Goal: Task Accomplishment & Management: Manage account settings

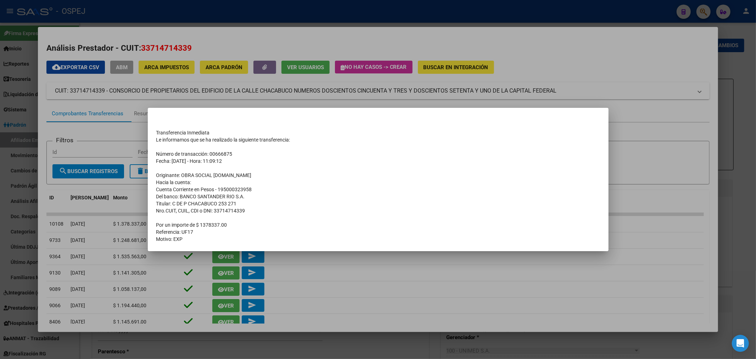
scroll to position [47, 0]
click at [227, 80] on div at bounding box center [378, 179] width 756 height 359
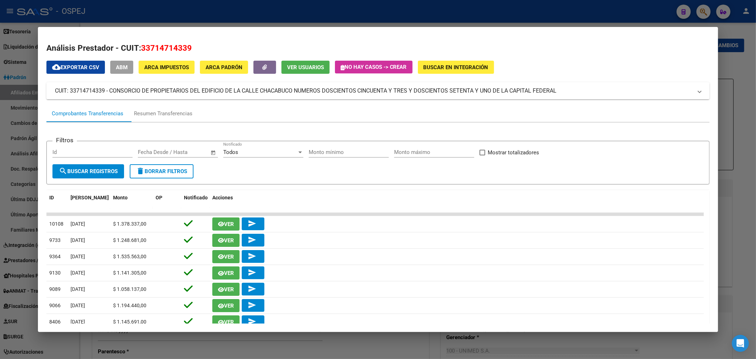
click at [237, 16] on div at bounding box center [378, 179] width 756 height 359
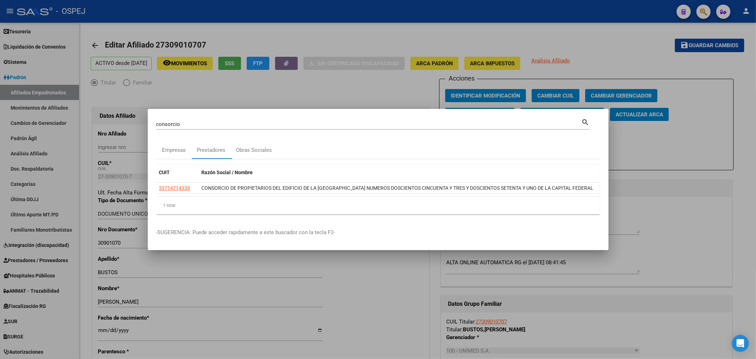
click at [217, 121] on input "consorcio" at bounding box center [368, 124] width 425 height 6
type input "58651932"
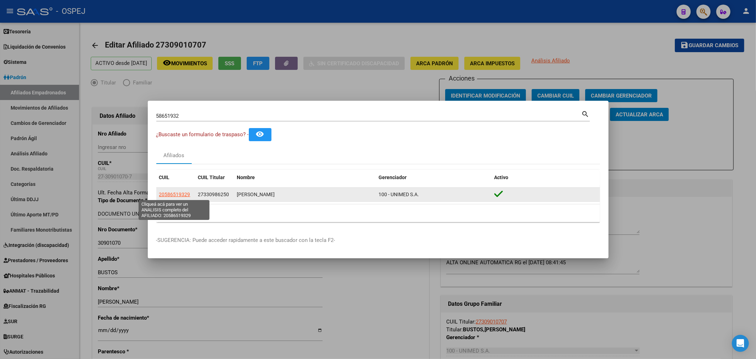
click at [168, 196] on span "20586519329" at bounding box center [174, 194] width 31 height 6
type textarea "20586519329"
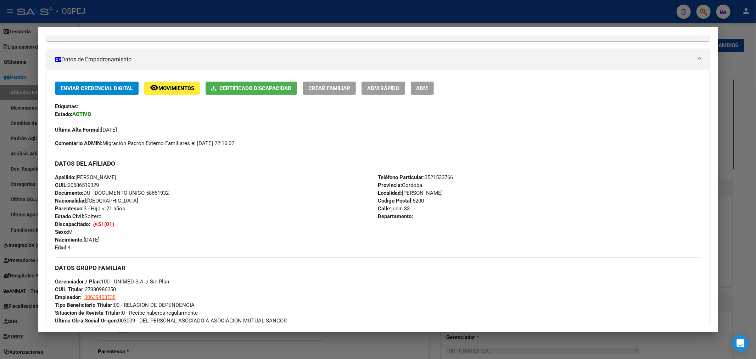
scroll to position [0, 0]
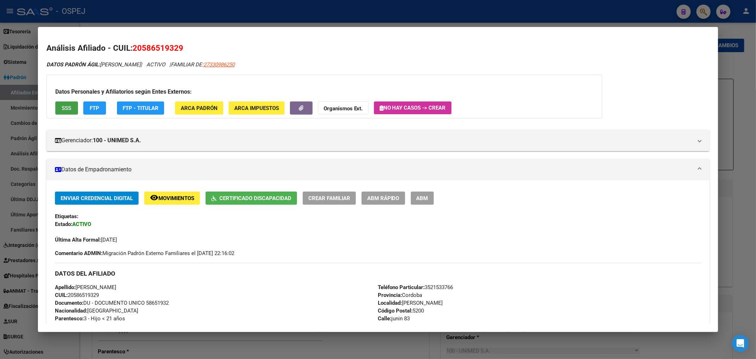
click at [73, 111] on button "SSS" at bounding box center [66, 107] width 23 height 13
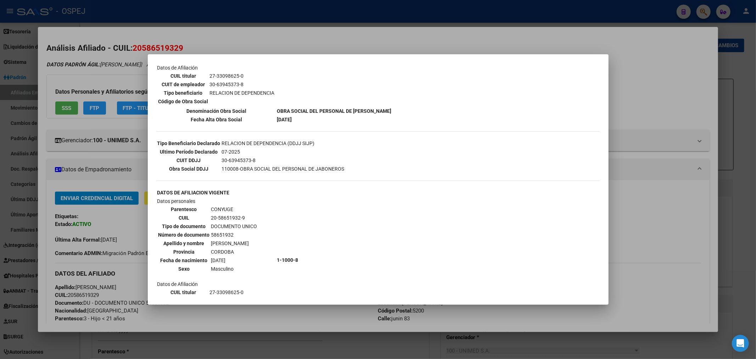
scroll to position [163, 0]
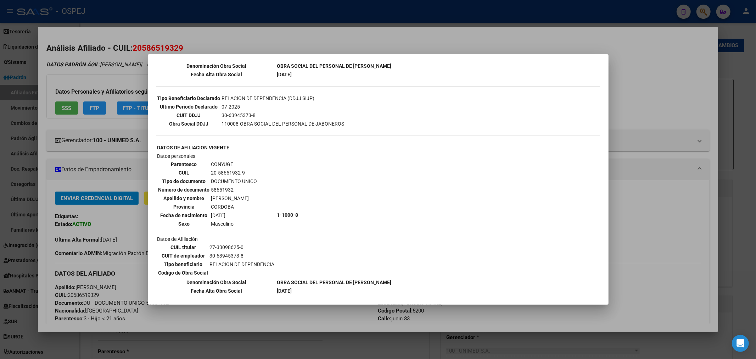
drag, startPoint x: 315, startPoint y: 36, endPoint x: 307, endPoint y: 38, distance: 8.4
click at [309, 38] on div at bounding box center [378, 179] width 756 height 359
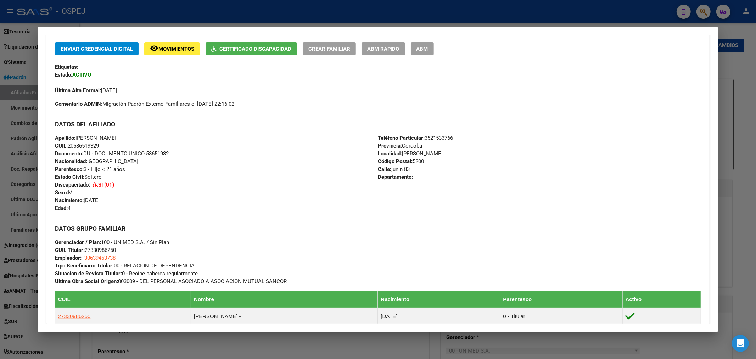
scroll to position [0, 0]
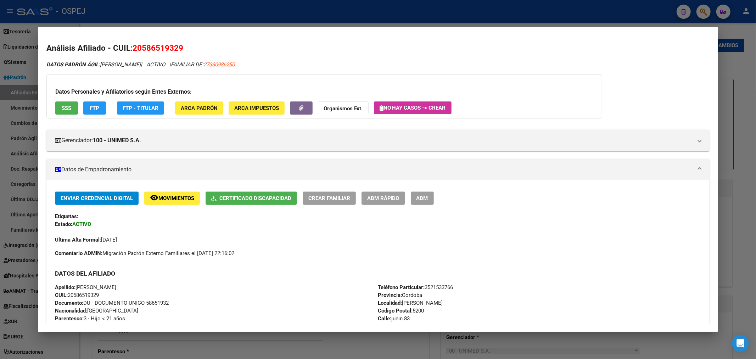
click at [198, 11] on div at bounding box center [378, 179] width 756 height 359
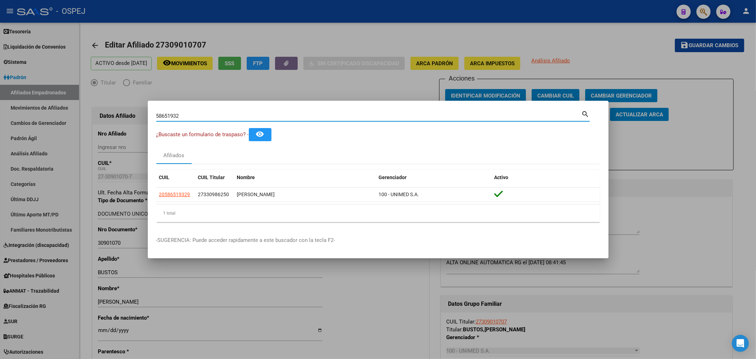
drag, startPoint x: 189, startPoint y: 117, endPoint x: 0, endPoint y: 133, distance: 189.9
click at [0, 132] on div "58651932 Buscar (apellido, dni, cuil, nro traspaso, cuit, obra social) search ¿…" at bounding box center [378, 179] width 756 height 359
type input "52288871"
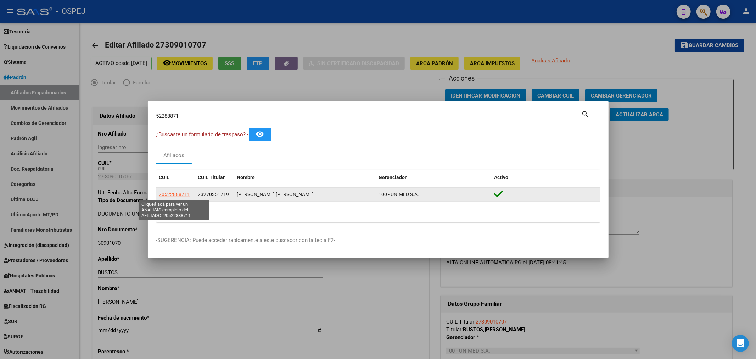
click at [184, 192] on span "20522888711" at bounding box center [174, 194] width 31 height 6
type textarea "20522888711"
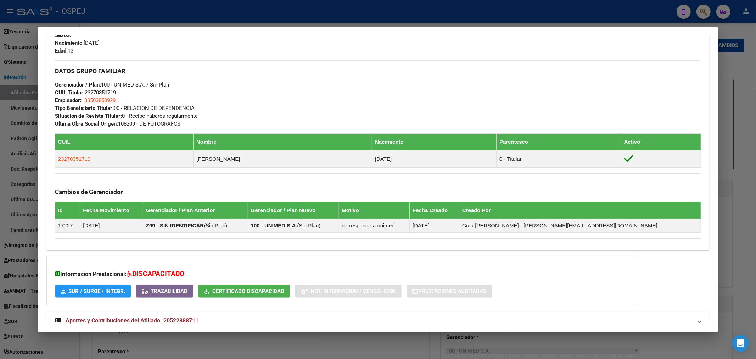
scroll to position [346, 0]
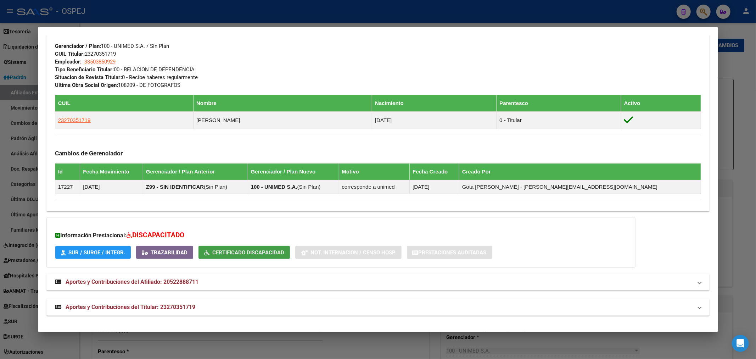
click at [272, 253] on span "Certificado Discapacidad" at bounding box center [248, 252] width 72 height 6
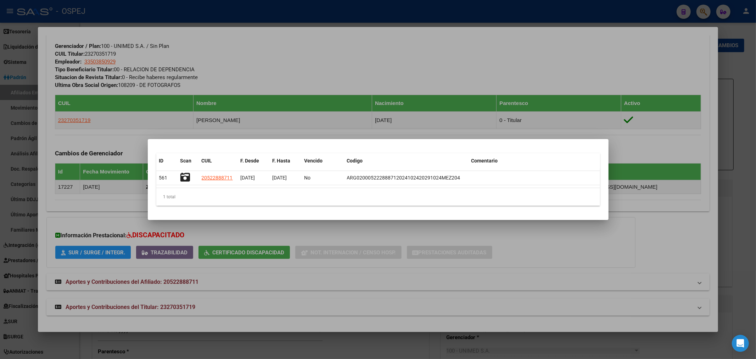
click at [187, 81] on div at bounding box center [378, 179] width 756 height 359
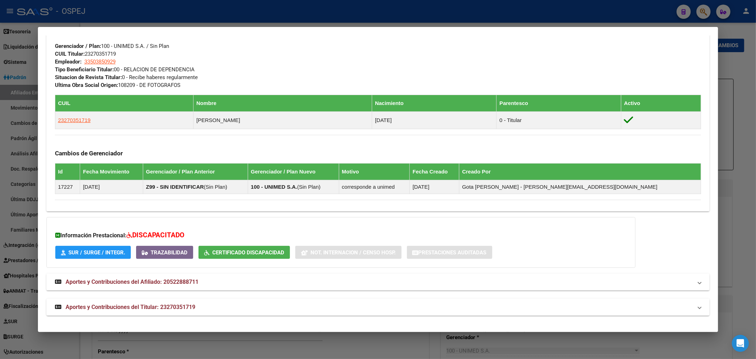
click at [293, 18] on div at bounding box center [378, 179] width 756 height 359
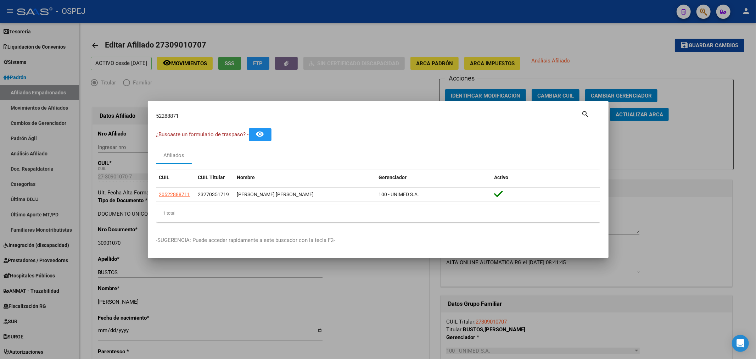
drag, startPoint x: 204, startPoint y: 111, endPoint x: 199, endPoint y: 111, distance: 5.0
click at [201, 111] on div "52288871 Buscar (apellido, dni, [PERSON_NAME], [PERSON_NAME], cuit, obra social)" at bounding box center [368, 116] width 425 height 11
drag, startPoint x: 198, startPoint y: 113, endPoint x: 40, endPoint y: 112, distance: 157.4
click at [40, 112] on div "52288871 Buscar (apellido, dni, cuil, nro traspaso, cuit, obra social) search ¿…" at bounding box center [378, 179] width 756 height 359
type input "59106040"
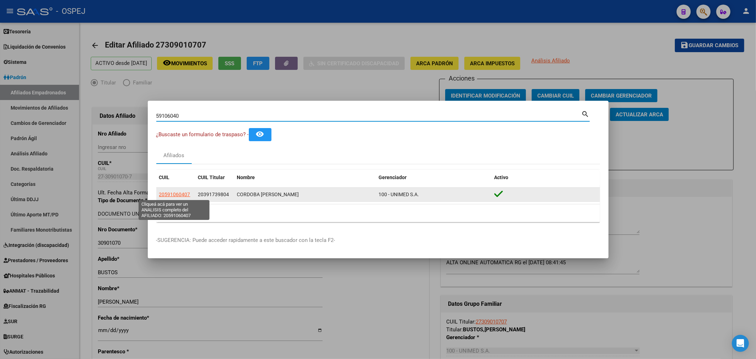
click at [175, 194] on span "20591060407" at bounding box center [174, 194] width 31 height 6
type textarea "20591060407"
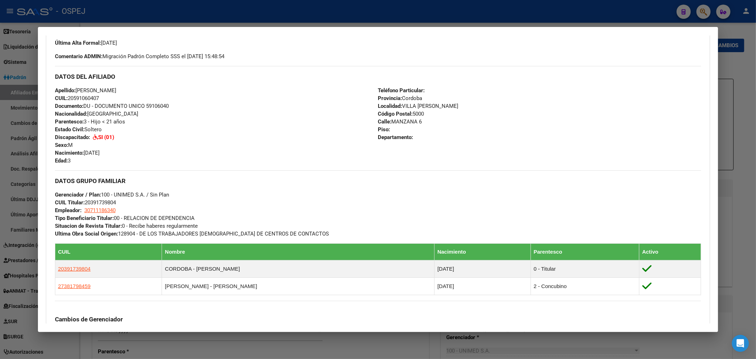
scroll to position [363, 0]
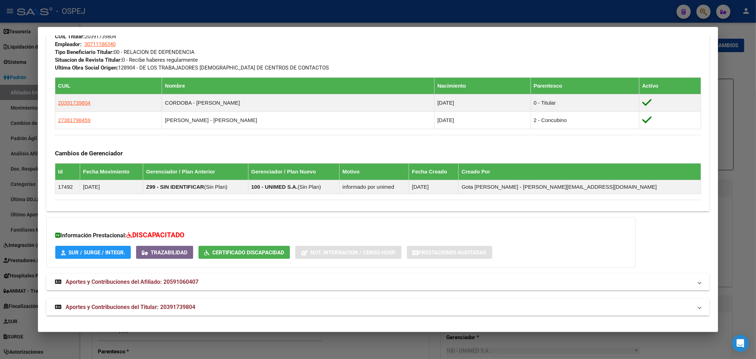
click at [232, 21] on div at bounding box center [378, 179] width 756 height 359
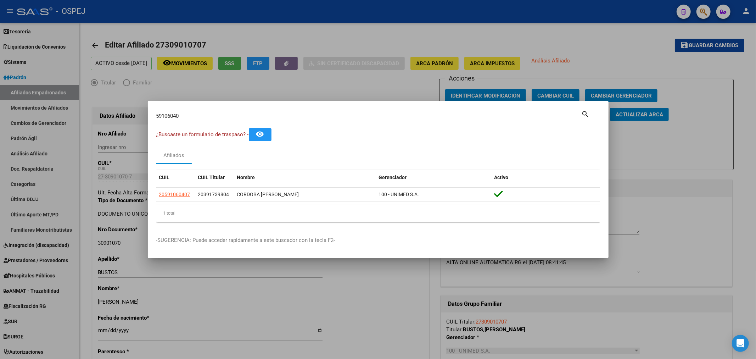
click at [232, 21] on div at bounding box center [378, 179] width 756 height 359
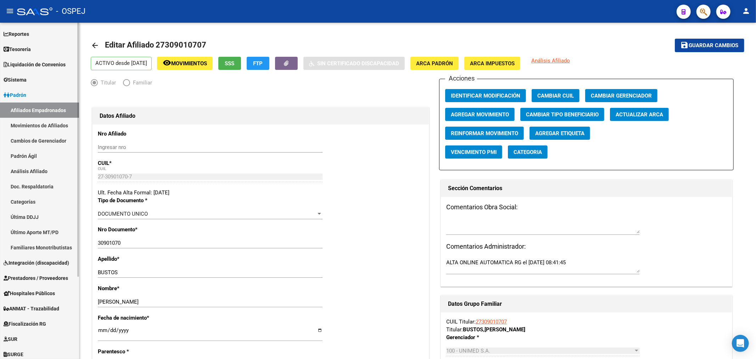
scroll to position [0, 0]
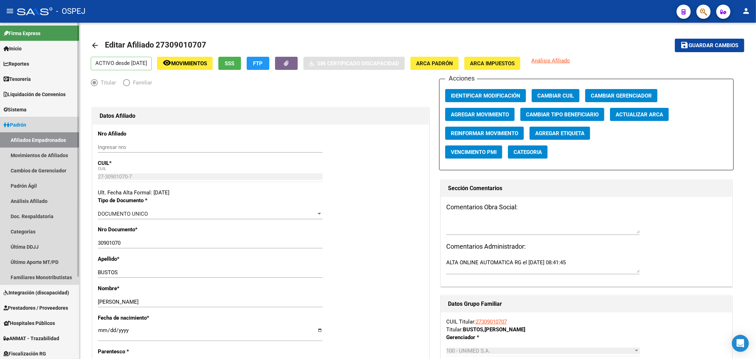
click at [24, 122] on span "Padrón" at bounding box center [15, 125] width 23 height 8
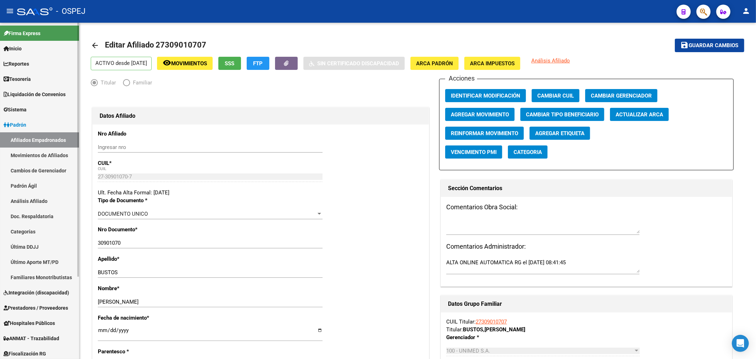
click at [30, 122] on link "Padrón" at bounding box center [39, 124] width 79 height 15
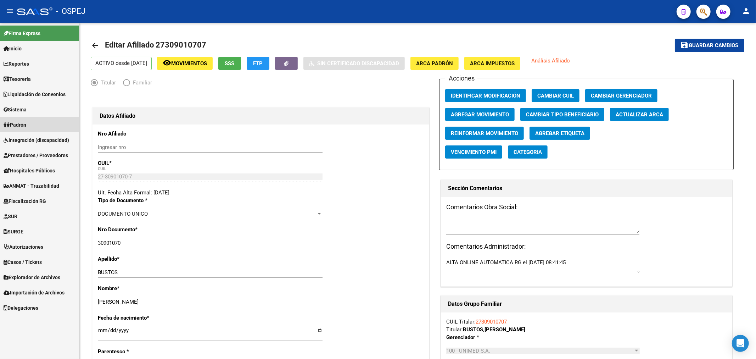
click at [30, 122] on link "Padrón" at bounding box center [39, 124] width 79 height 15
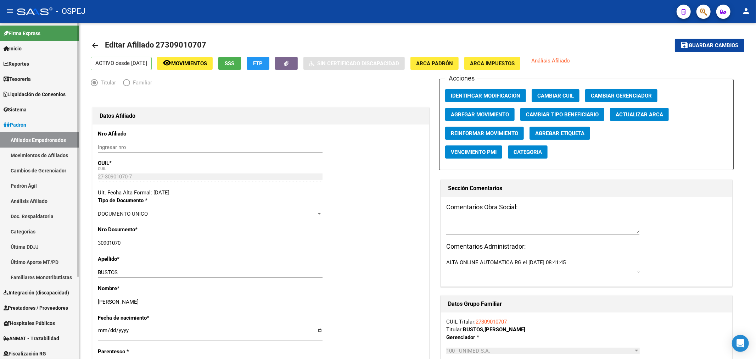
click at [43, 145] on link "Afiliados Empadronados" at bounding box center [39, 139] width 79 height 15
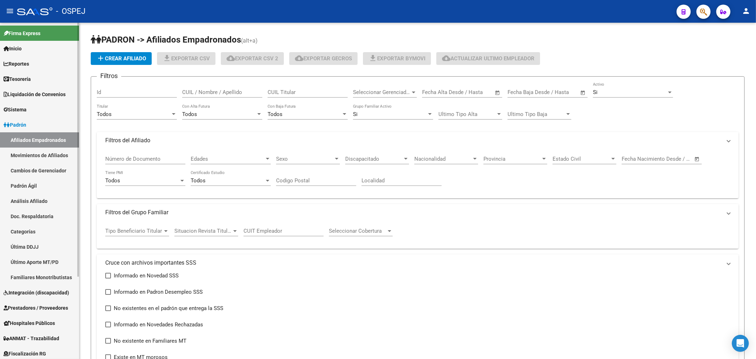
click at [44, 154] on link "Movimientos de Afiliados" at bounding box center [39, 154] width 79 height 15
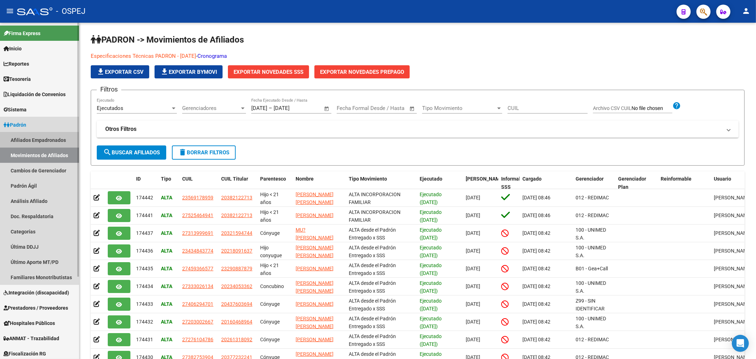
click at [47, 133] on link "Afiliados Empadronados" at bounding box center [39, 139] width 79 height 15
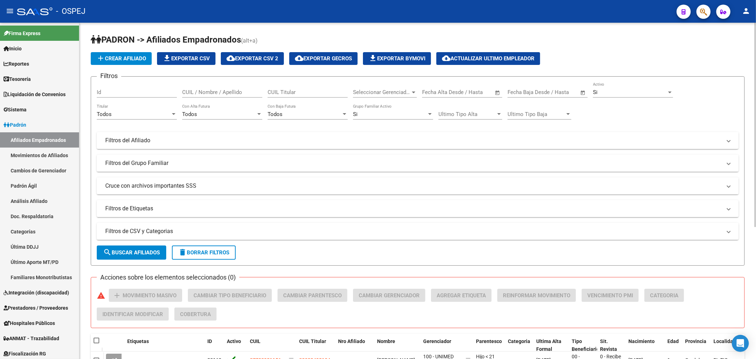
click at [140, 261] on form "Filtros Id CUIL / Nombre / Apellido CUIL Titular Seleccionar Gerenciador Selecc…" at bounding box center [418, 170] width 654 height 189
click at [140, 254] on span "search Buscar Afiliados" at bounding box center [131, 252] width 57 height 6
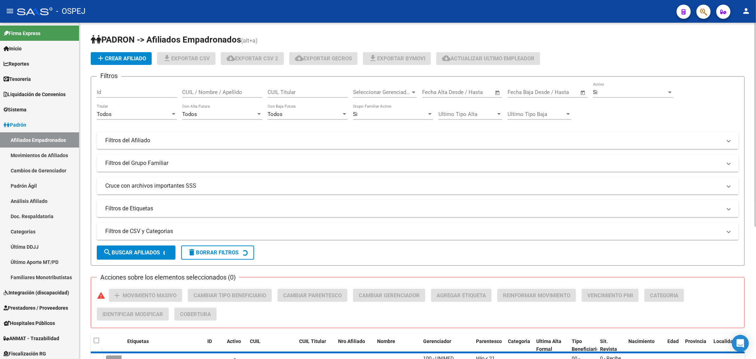
click at [159, 186] on mat-panel-title "Cruce con archivos importantes SSS" at bounding box center [413, 186] width 616 height 8
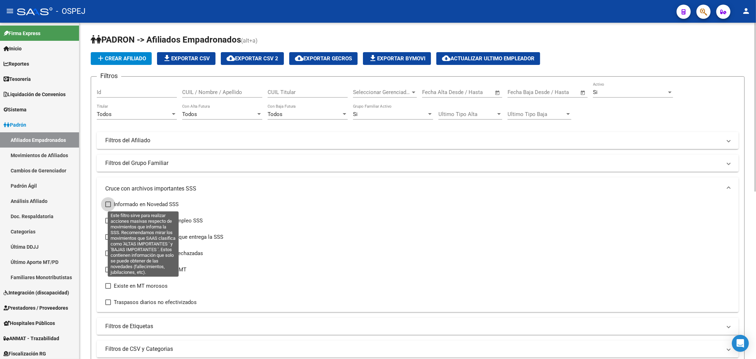
click at [156, 203] on span "Informado en Novedad SSS" at bounding box center [146, 204] width 65 height 9
click at [108, 207] on input "Informado en Novedad SSS" at bounding box center [108, 207] width 0 height 0
checkbox input "true"
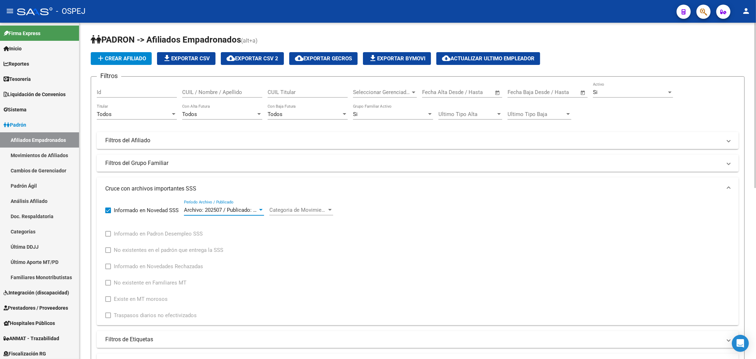
click at [253, 210] on span "Archivo: 202507 / Publicado: 202508" at bounding box center [227, 210] width 86 height 6
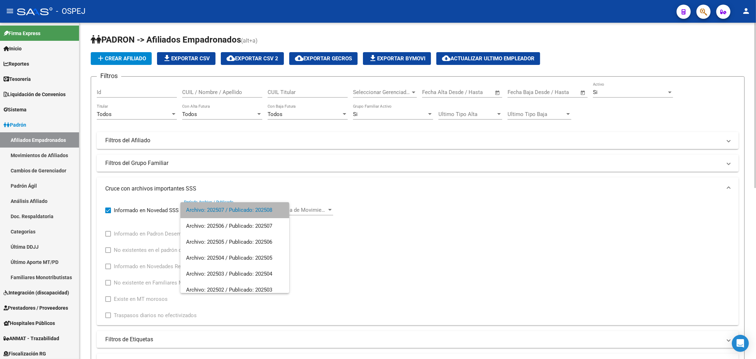
click at [253, 210] on span "Archivo: 202507 / Publicado: 202508" at bounding box center [234, 210] width 97 height 16
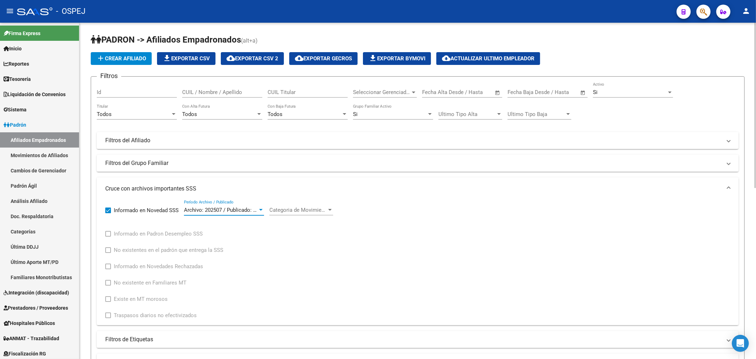
scroll to position [118, 0]
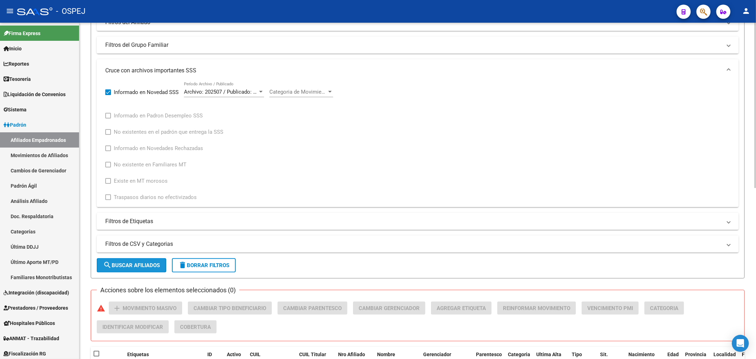
click at [119, 265] on span "search Buscar Afiliados" at bounding box center [131, 265] width 57 height 6
click at [288, 84] on div "Categoria de Movimiento Categoria de Movimiento" at bounding box center [301, 89] width 64 height 15
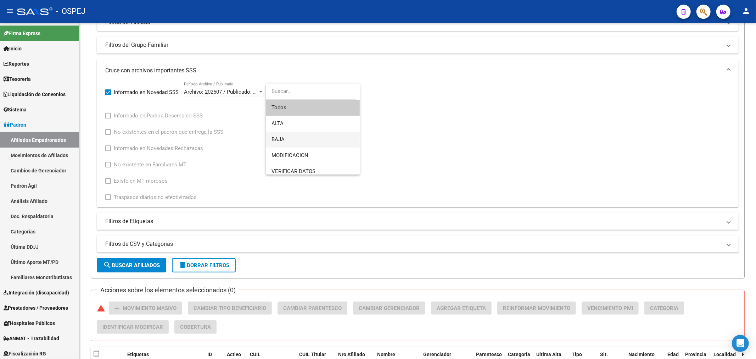
click at [302, 140] on span "BAJA" at bounding box center [313, 139] width 83 height 16
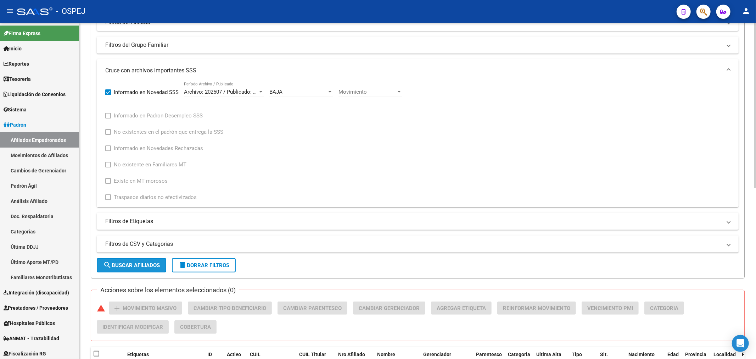
click at [123, 261] on button "search Buscar Afiliados" at bounding box center [131, 265] width 69 height 14
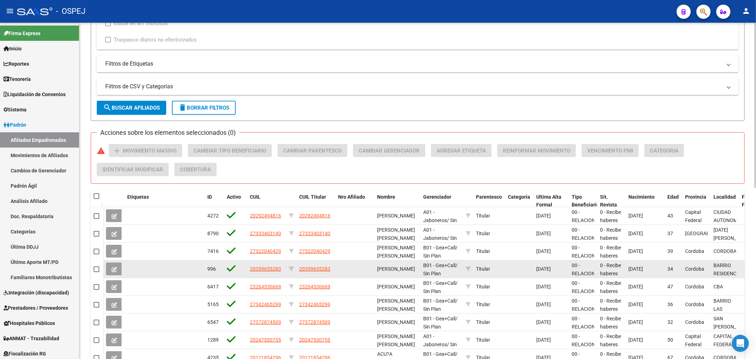
scroll to position [347, 0]
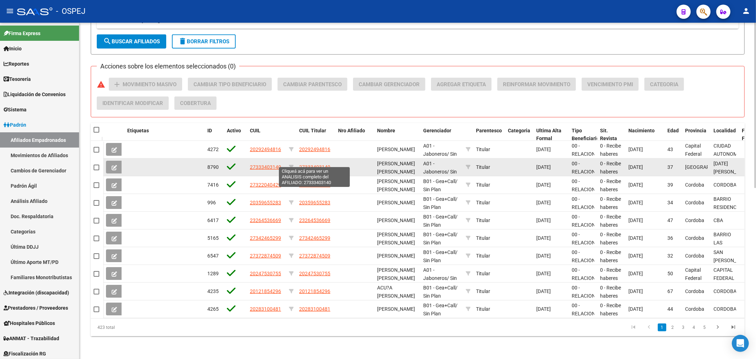
click at [314, 164] on span "27333403140" at bounding box center [314, 167] width 31 height 6
type textarea "27333403140"
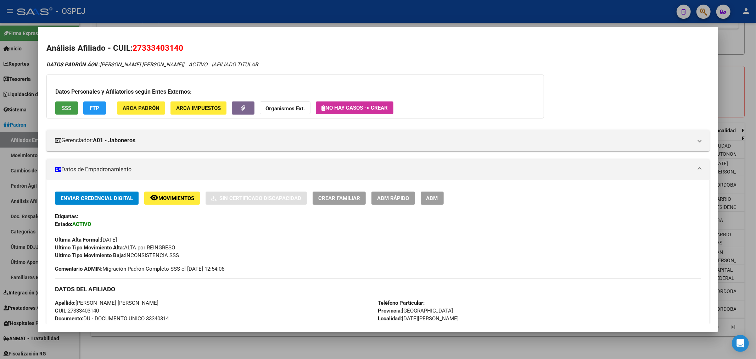
click at [65, 108] on span "SSS" at bounding box center [67, 108] width 10 height 6
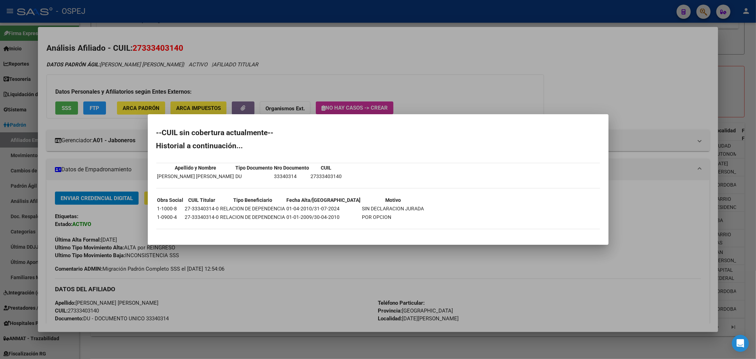
click at [267, 65] on div at bounding box center [378, 179] width 756 height 359
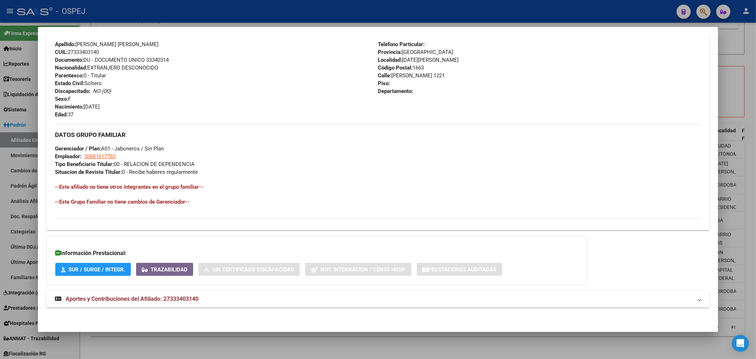
click at [214, 299] on mat-panel-title "Aportes y Contribuciones del Afiliado: 27333403140" at bounding box center [374, 299] width 638 height 9
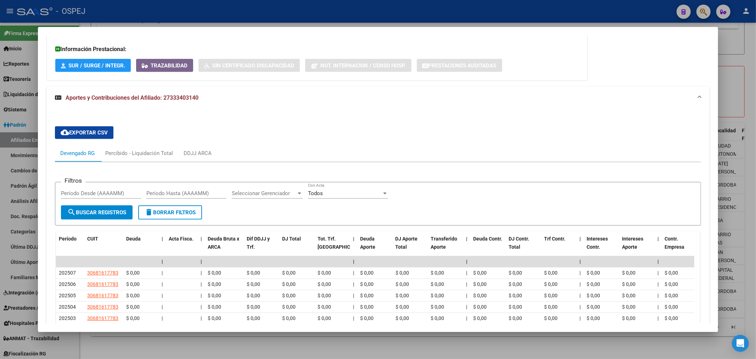
scroll to position [384, 0]
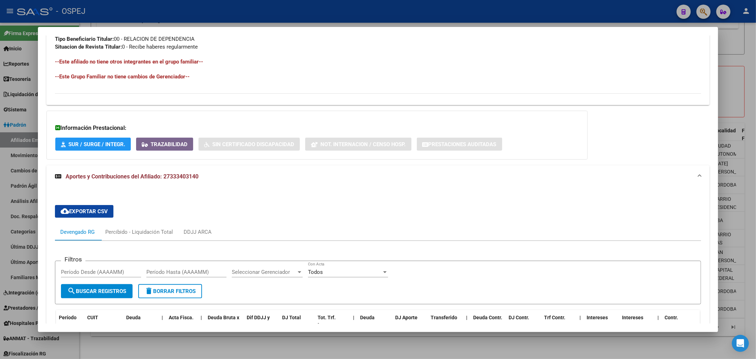
click at [251, 6] on div at bounding box center [378, 179] width 756 height 359
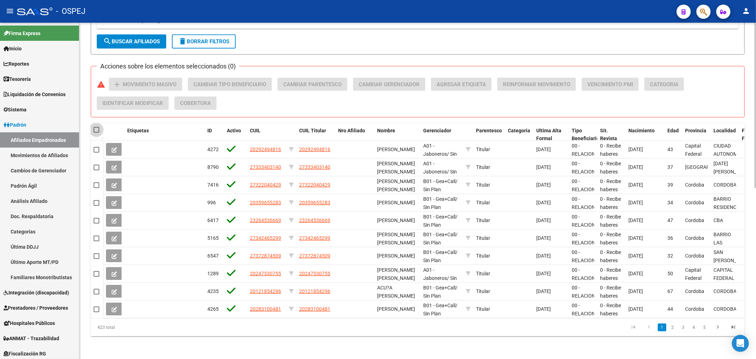
click at [95, 127] on span at bounding box center [97, 130] width 6 height 6
click at [96, 133] on input "checkbox" at bounding box center [96, 133] width 0 height 0
checkbox input "true"
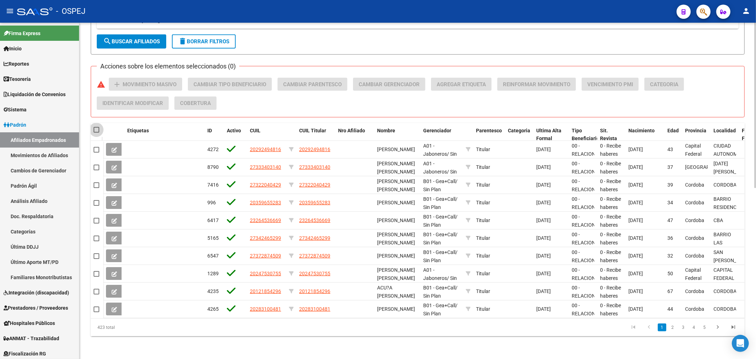
checkbox input "true"
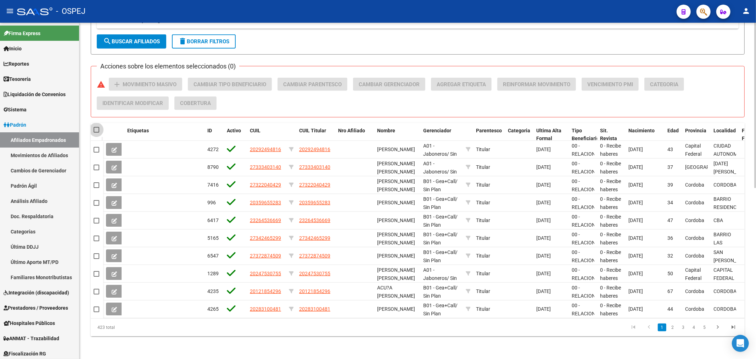
checkbox input "true"
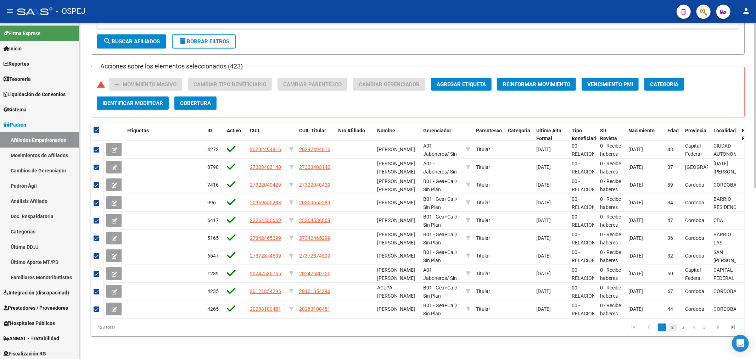
click at [674, 325] on link "2" at bounding box center [672, 327] width 9 height 8
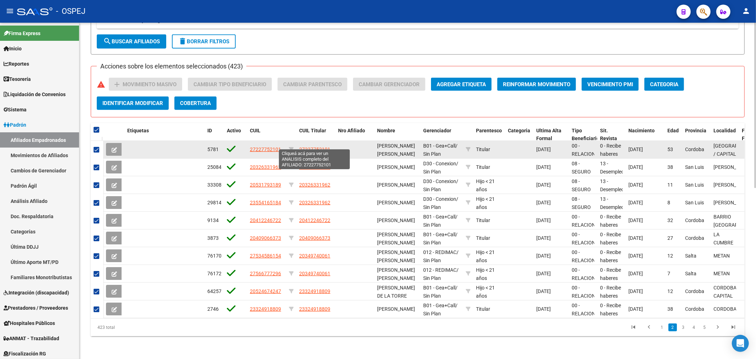
click at [317, 146] on span "27227752101" at bounding box center [314, 149] width 31 height 6
type textarea "27227752101"
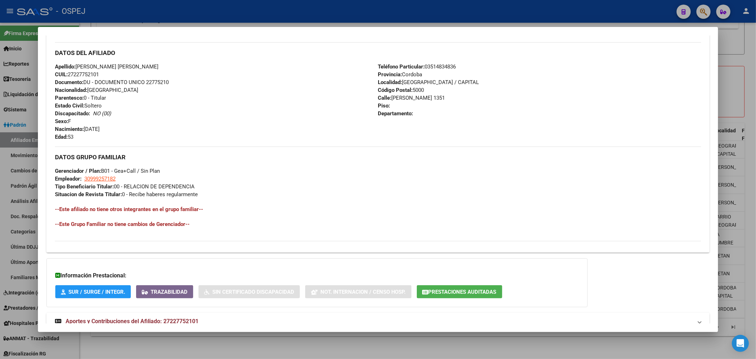
scroll to position [259, 0]
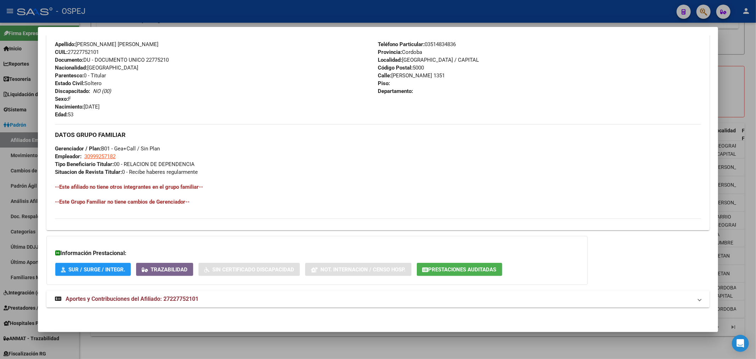
click at [290, 26] on div at bounding box center [378, 179] width 756 height 359
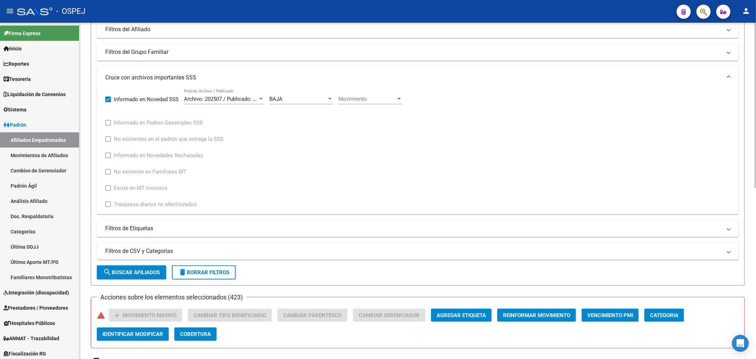
scroll to position [0, 0]
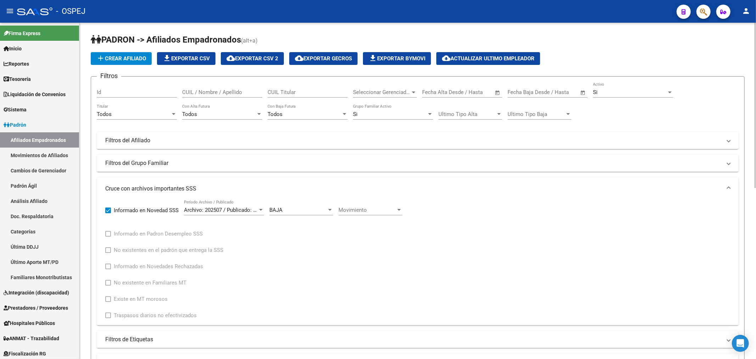
click at [217, 139] on mat-panel-title "Filtros del Afiliado" at bounding box center [413, 140] width 616 height 8
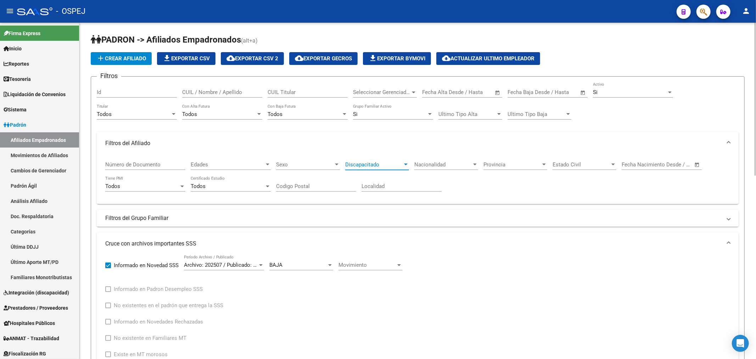
click at [409, 166] on div at bounding box center [406, 165] width 6 height 6
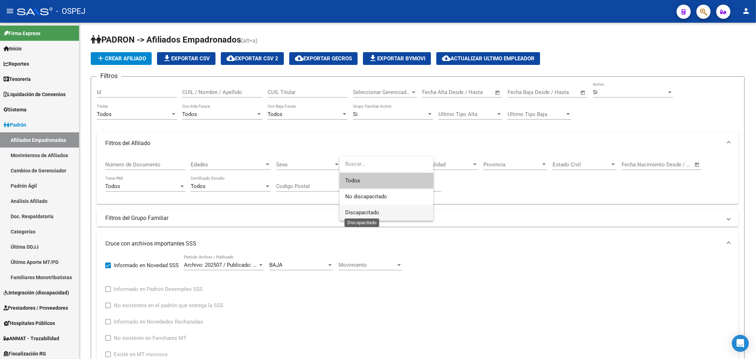
click at [375, 213] on span "Discapacitado" at bounding box center [362, 212] width 34 height 6
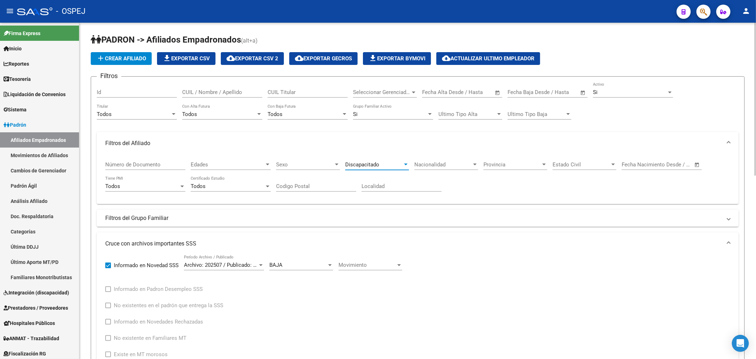
scroll to position [197, 0]
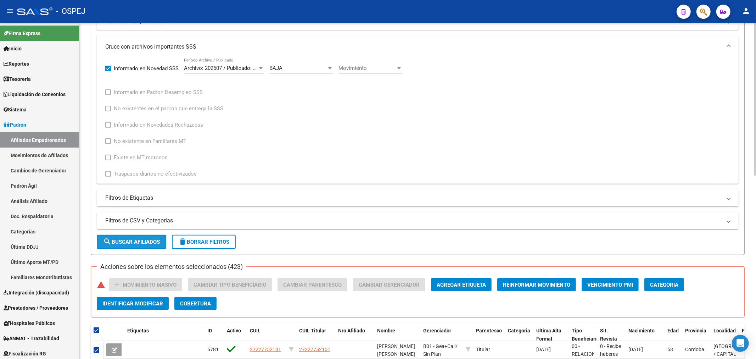
click at [150, 239] on span "search Buscar Afiliados" at bounding box center [131, 242] width 57 height 6
checkbox input "false"
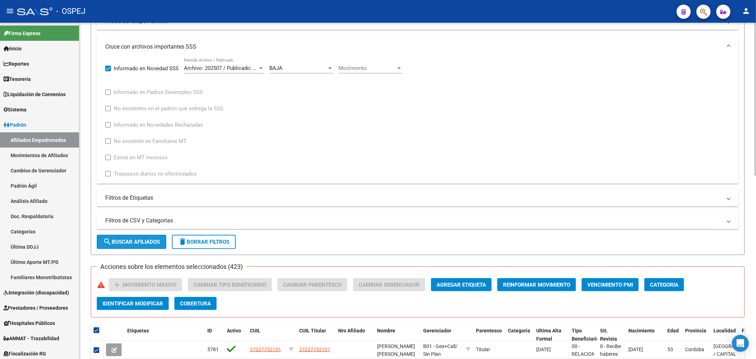
checkbox input "false"
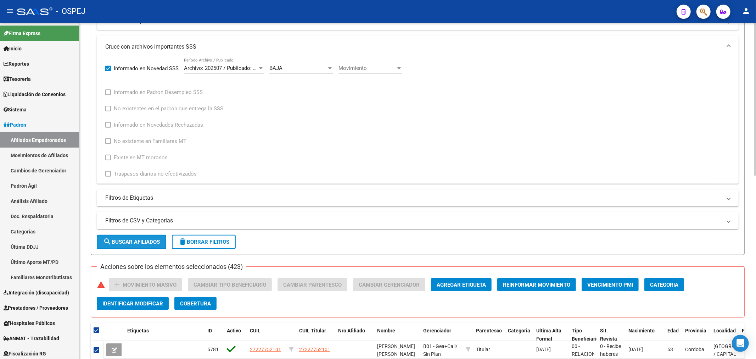
checkbox input "false"
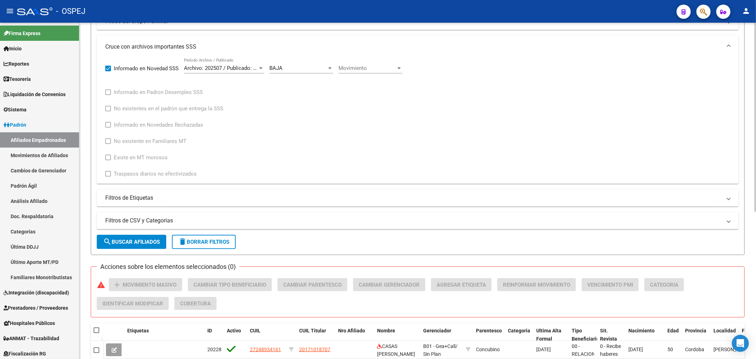
scroll to position [261, 0]
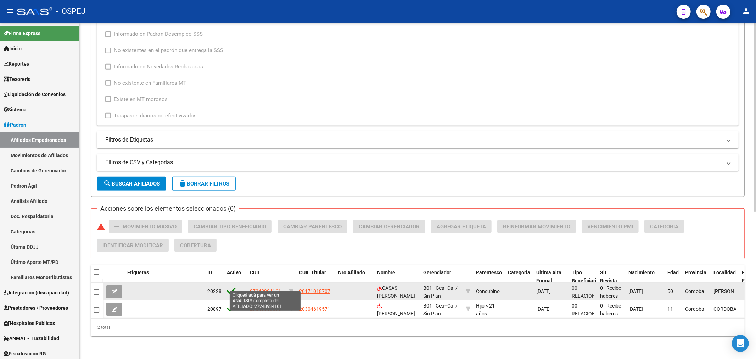
click at [258, 288] on span "27248934161" at bounding box center [265, 291] width 31 height 6
type textarea "27248934161"
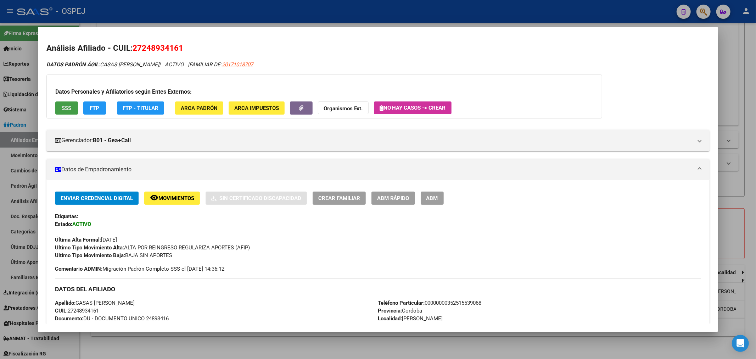
click at [66, 107] on span "SSS" at bounding box center [67, 108] width 10 height 6
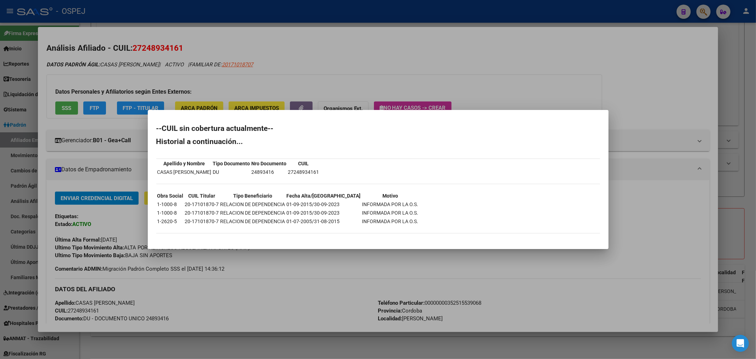
click at [382, 54] on div at bounding box center [378, 179] width 756 height 359
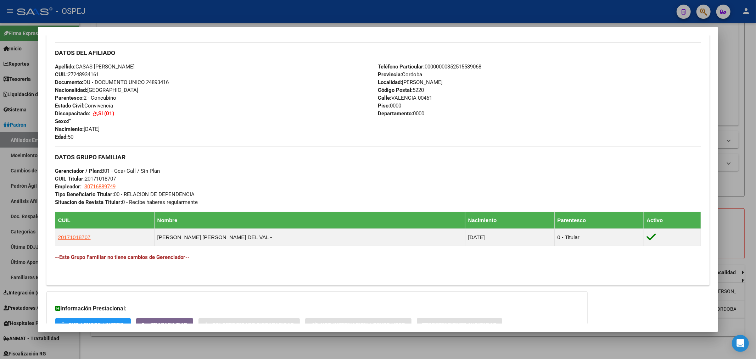
scroll to position [309, 0]
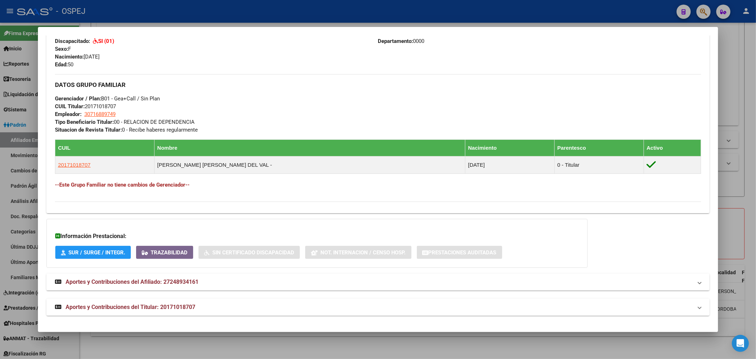
click at [213, 307] on mat-panel-title "Aportes y Contribuciones del Titular: 20171018707" at bounding box center [374, 307] width 638 height 9
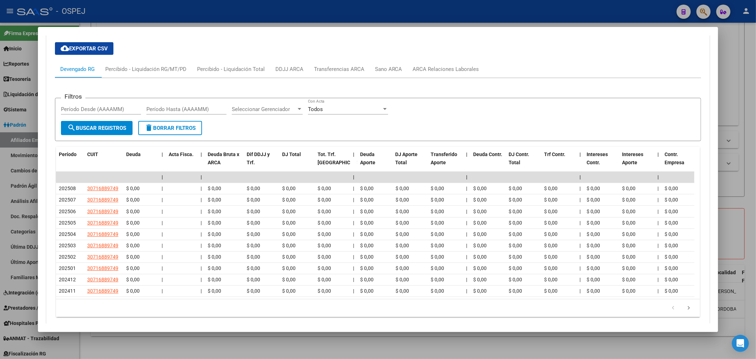
scroll to position [368, 0]
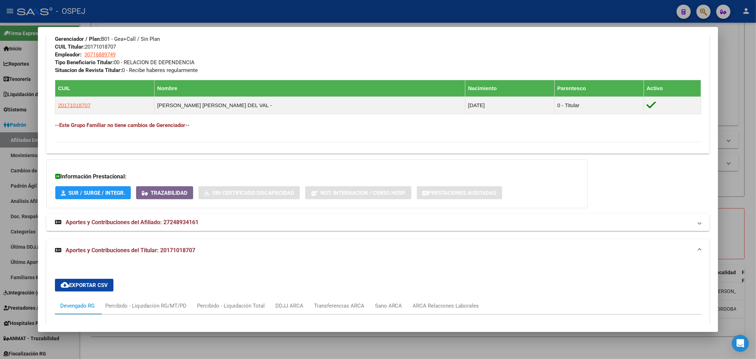
click at [272, 19] on div at bounding box center [378, 179] width 756 height 359
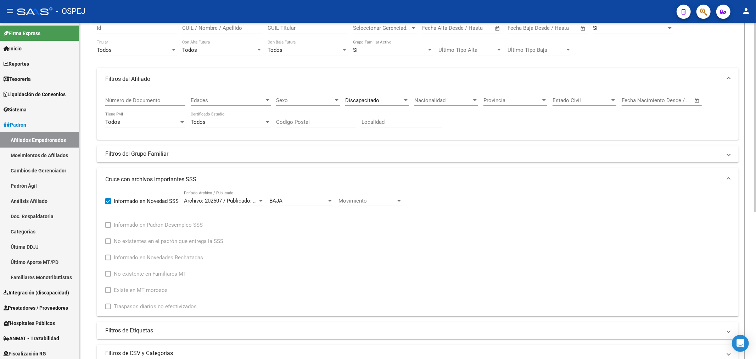
scroll to position [0, 0]
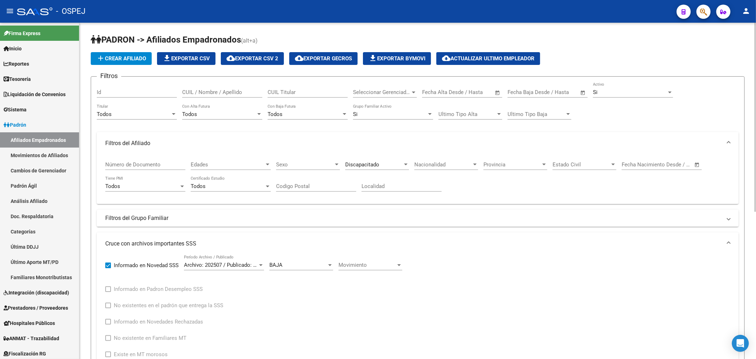
click at [386, 158] on div "Discapacitado Discapacitado" at bounding box center [377, 162] width 64 height 15
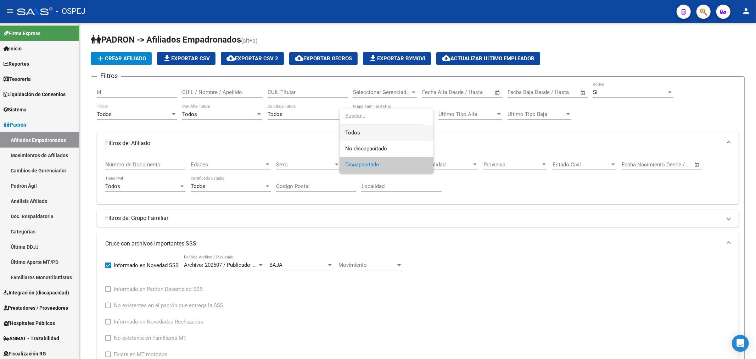
click at [392, 131] on span "Todos" at bounding box center [386, 133] width 83 height 16
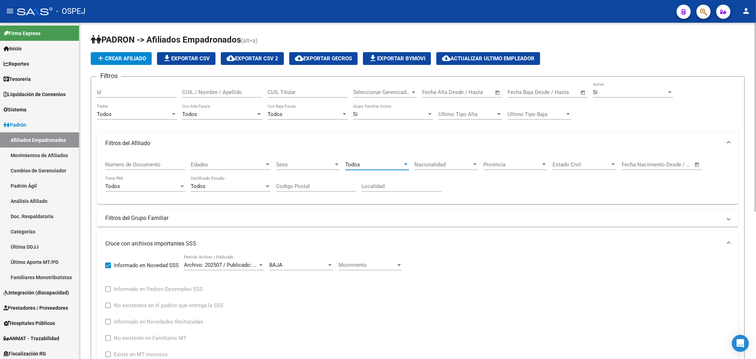
scroll to position [157, 0]
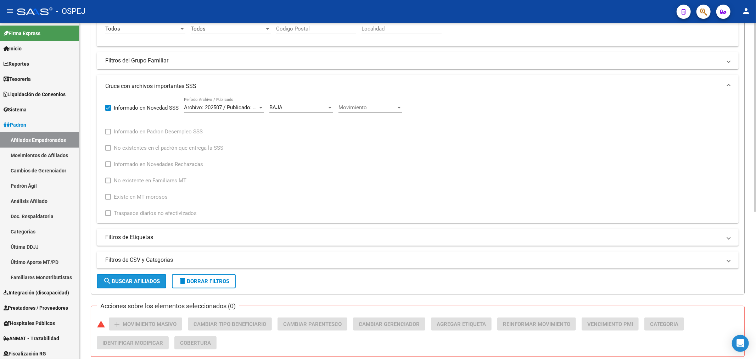
drag, startPoint x: 164, startPoint y: 276, endPoint x: 199, endPoint y: 274, distance: 35.6
click at [163, 276] on button "search Buscar Afiliados" at bounding box center [131, 281] width 69 height 14
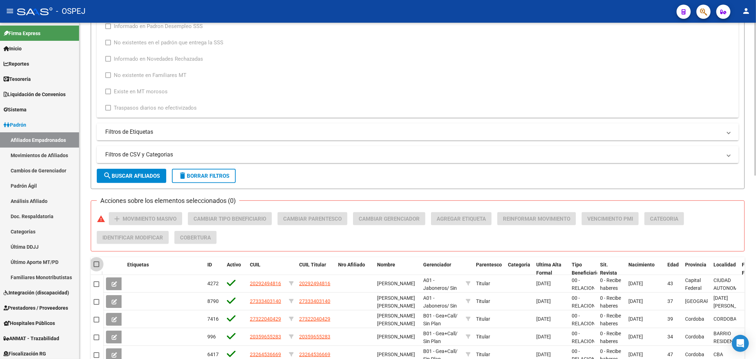
click at [97, 265] on span at bounding box center [97, 264] width 6 height 6
click at [96, 267] on input "checkbox" at bounding box center [96, 267] width 0 height 0
checkbox input "true"
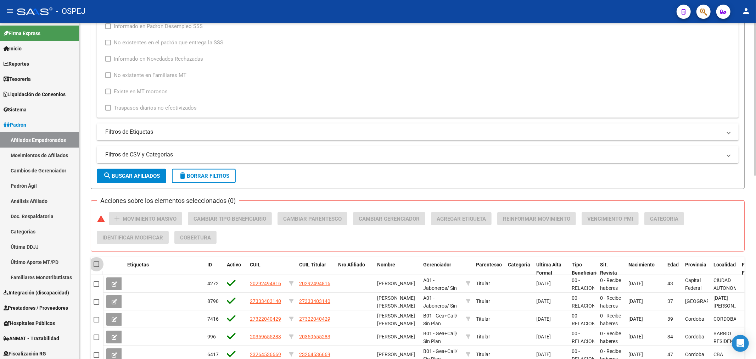
checkbox input "true"
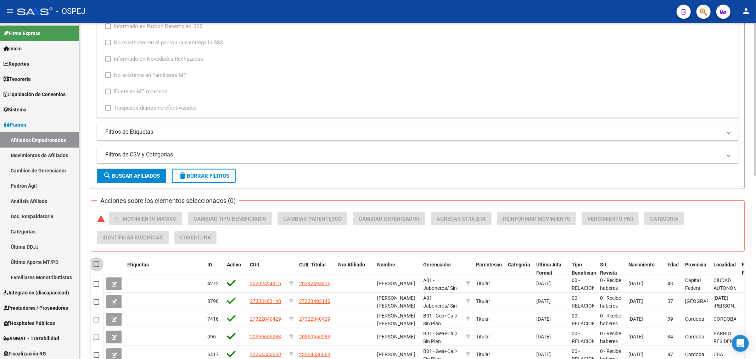
checkbox input "true"
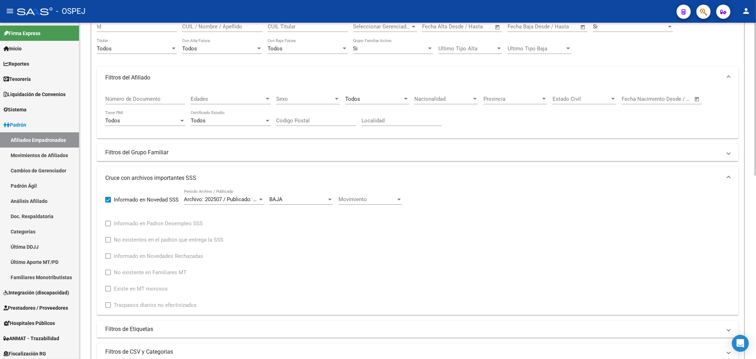
scroll to position [26, 0]
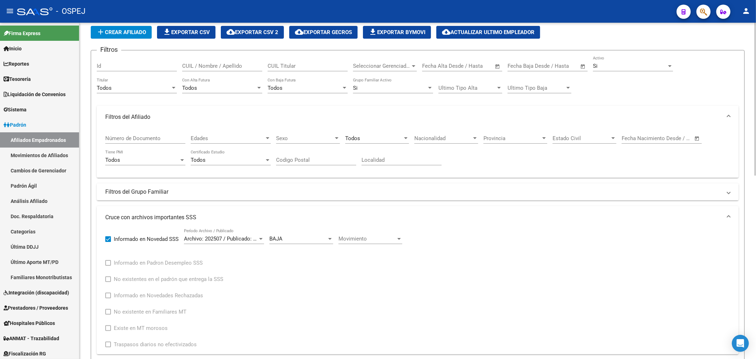
click at [129, 85] on div "Todos" at bounding box center [134, 88] width 74 height 6
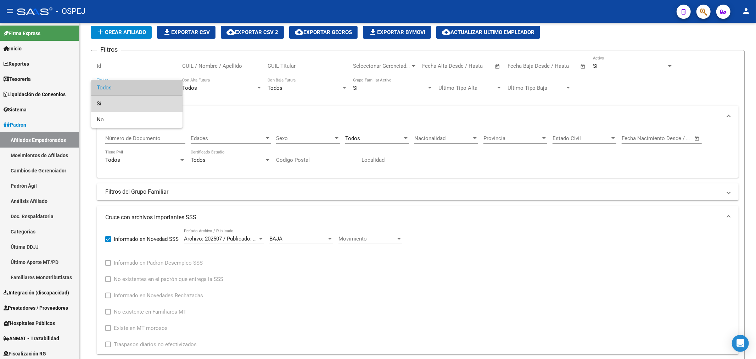
click at [126, 111] on span "Si" at bounding box center [137, 104] width 80 height 16
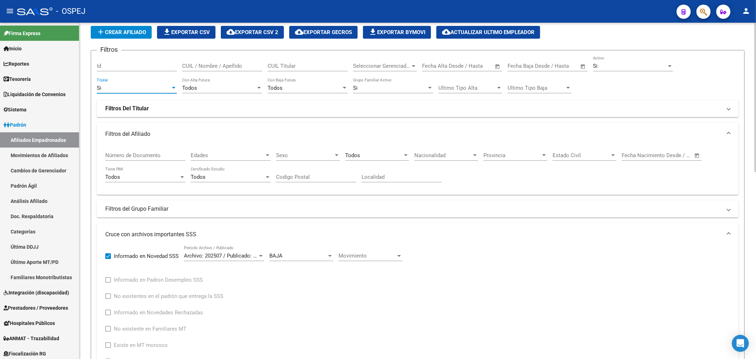
scroll to position [144, 0]
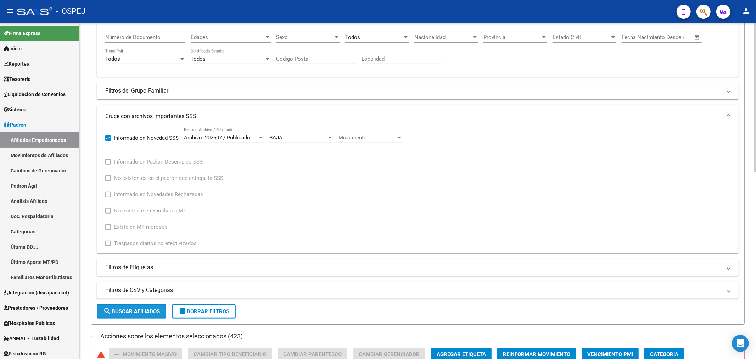
click at [145, 310] on span "search Buscar Afiliados" at bounding box center [131, 311] width 57 height 6
checkbox input "false"
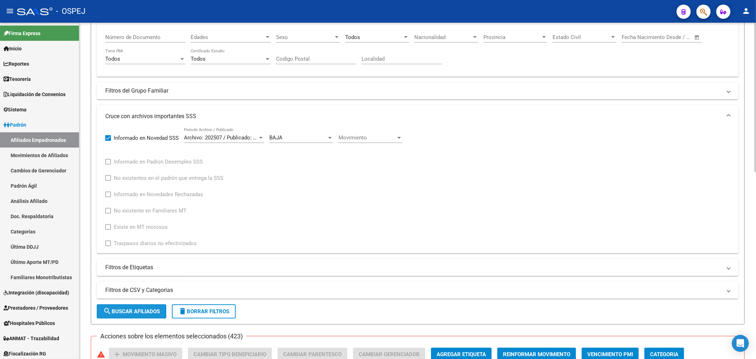
checkbox input "false"
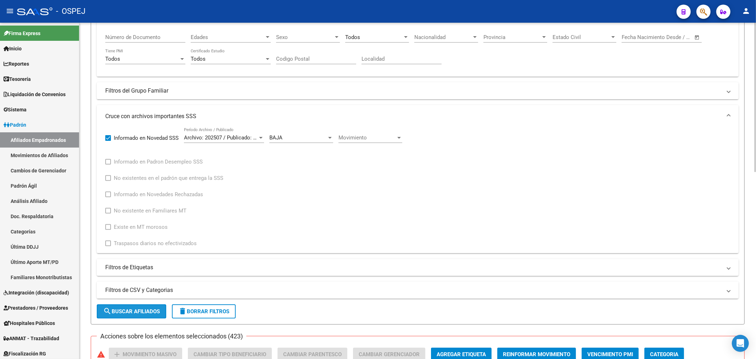
checkbox input "false"
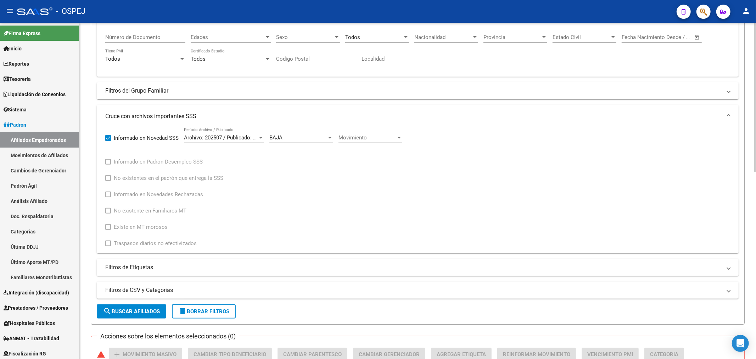
scroll to position [302, 0]
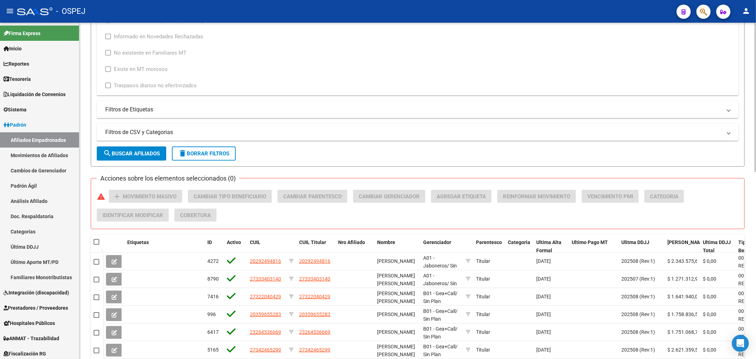
click at [152, 158] on button "search Buscar Afiliados" at bounding box center [131, 153] width 69 height 14
drag, startPoint x: 97, startPoint y: 240, endPoint x: 107, endPoint y: 229, distance: 14.8
click at [97, 239] on span at bounding box center [97, 242] width 6 height 6
click at [96, 245] on input "checkbox" at bounding box center [96, 245] width 0 height 0
checkbox input "true"
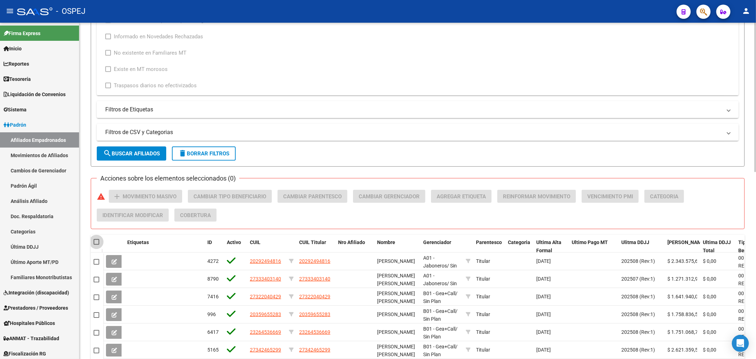
checkbox input "true"
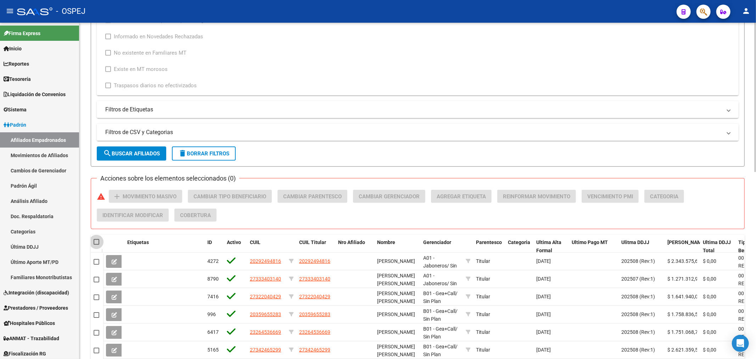
checkbox input "true"
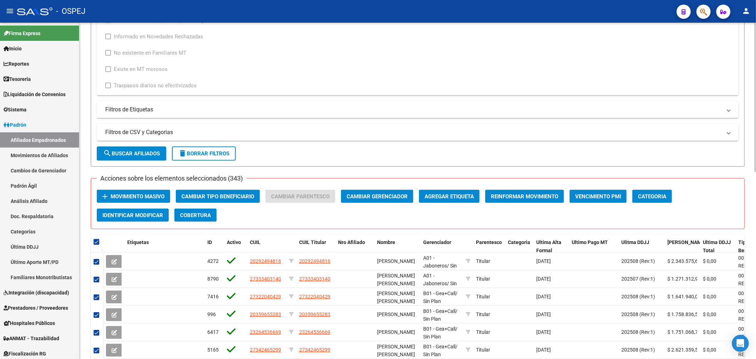
click at [157, 200] on button "add Movimiento Masivo" at bounding box center [133, 196] width 73 height 13
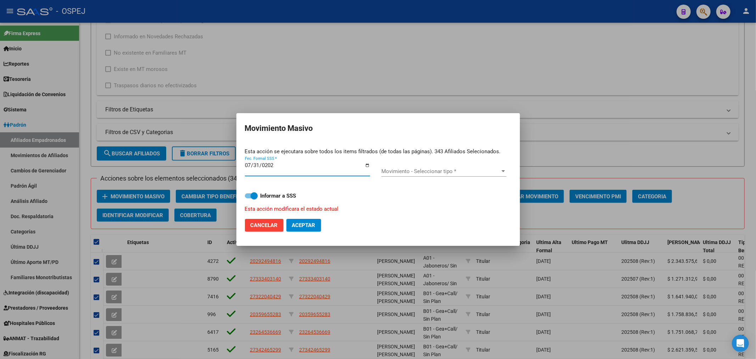
type input "[DATE]"
click at [422, 165] on div "Movimiento - Seleccionar tipo * Movimiento - Seleccionar tipo *" at bounding box center [443, 172] width 125 height 22
click at [421, 169] on span "Movimiento - Seleccionar tipo *" at bounding box center [440, 171] width 119 height 6
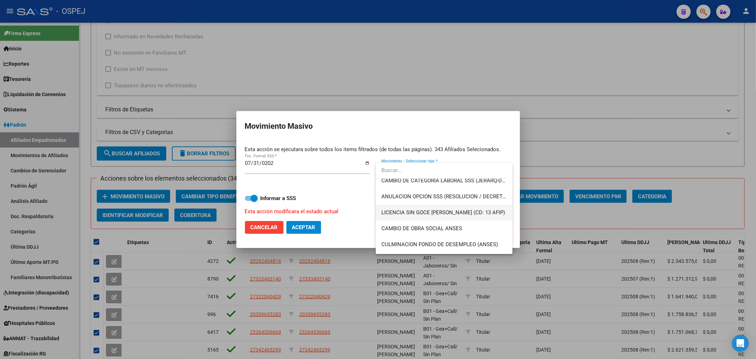
scroll to position [197, 0]
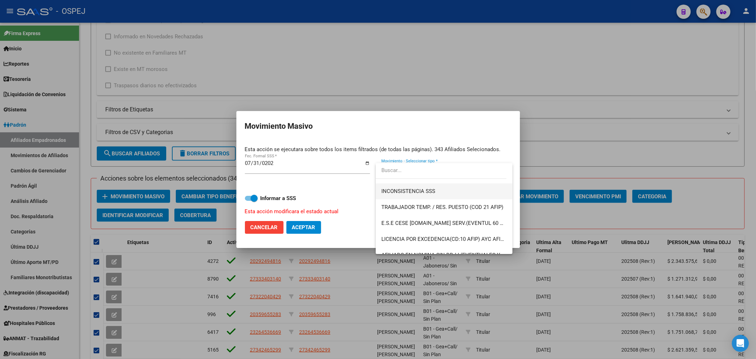
click at [423, 189] on span "INCONSISTENCIA SSS" at bounding box center [408, 191] width 54 height 6
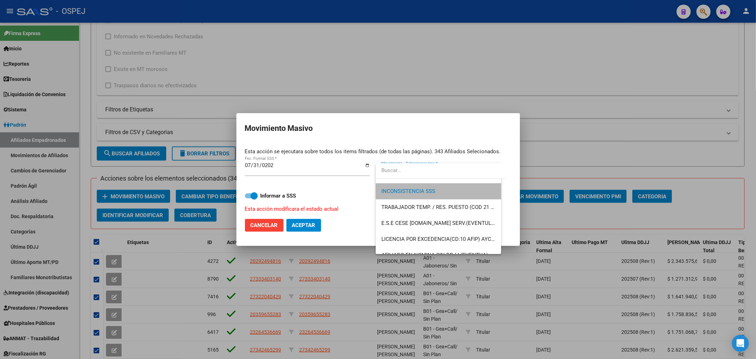
scroll to position [319, 0]
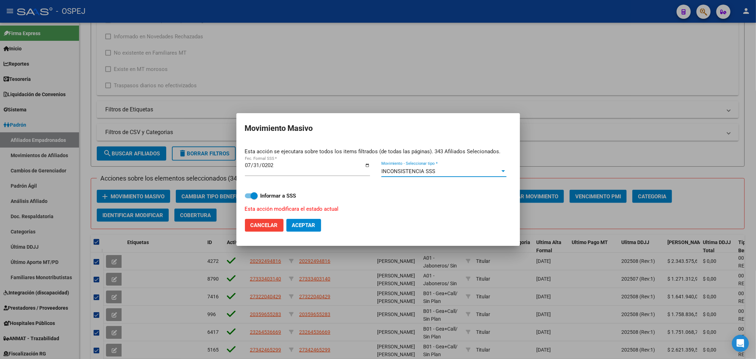
click at [307, 228] on button "Aceptar" at bounding box center [303, 225] width 35 height 13
checkbox input "false"
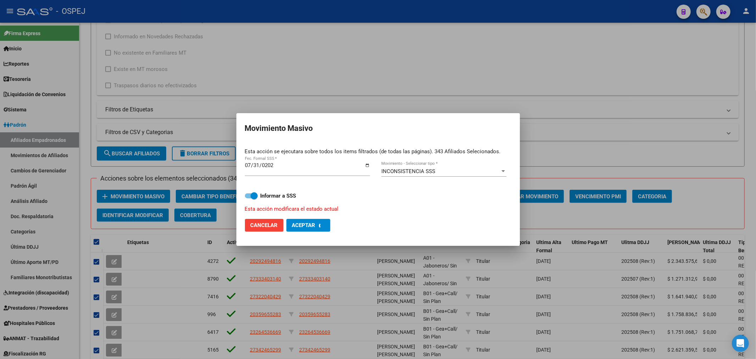
checkbox input "false"
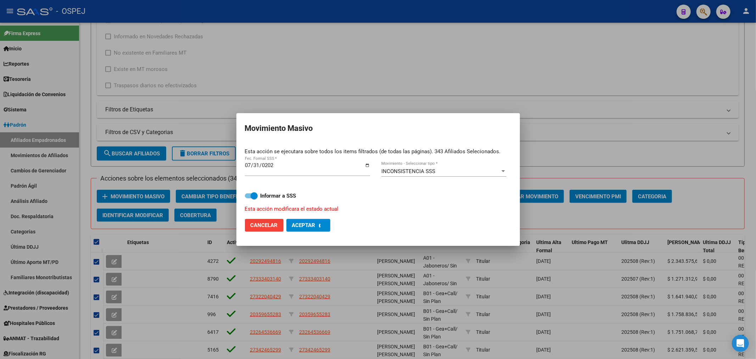
checkbox input "false"
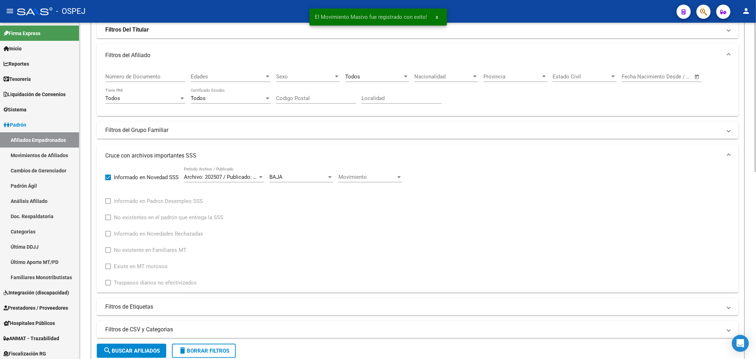
scroll to position [0, 0]
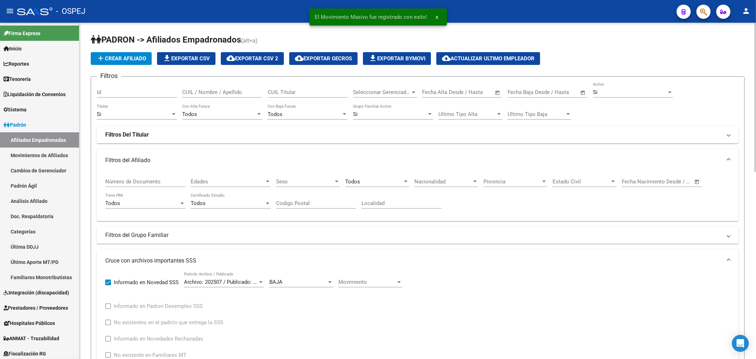
click at [140, 110] on div "Si Titular" at bounding box center [137, 111] width 80 height 15
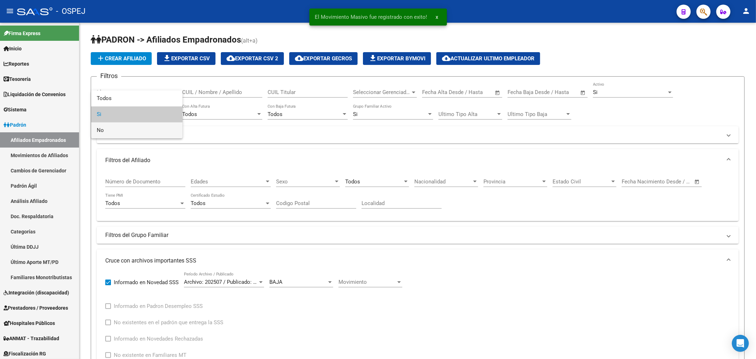
click at [130, 131] on span "No" at bounding box center [137, 130] width 80 height 16
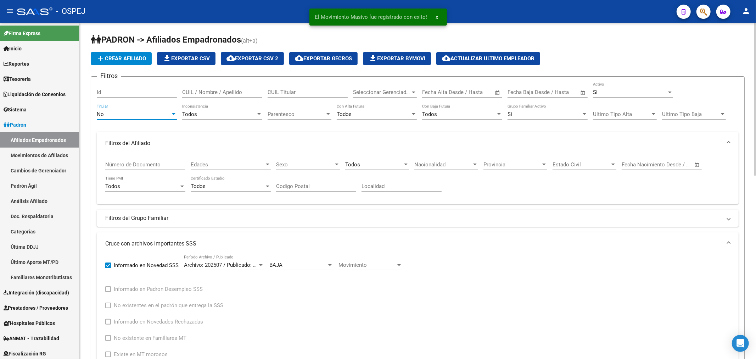
scroll to position [157, 0]
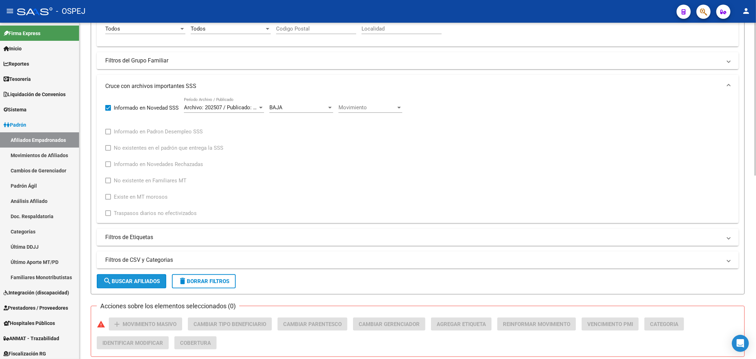
click at [130, 282] on span "search Buscar Afiliados" at bounding box center [131, 281] width 57 height 6
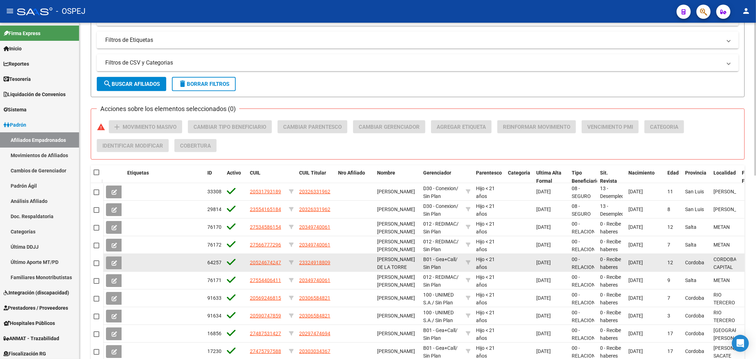
scroll to position [403, 0]
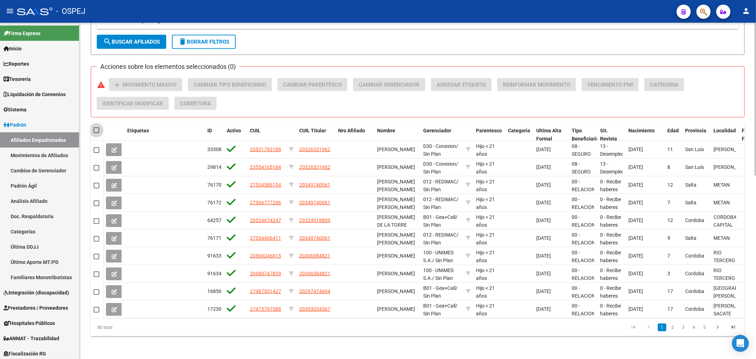
click at [95, 127] on span at bounding box center [97, 130] width 6 height 6
click at [96, 133] on input "checkbox" at bounding box center [96, 133] width 0 height 0
checkbox input "true"
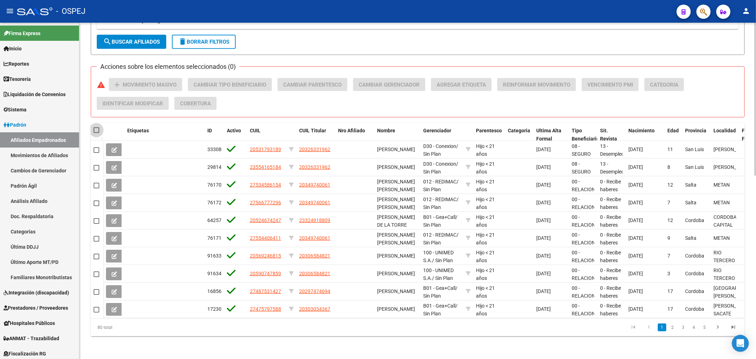
checkbox input "true"
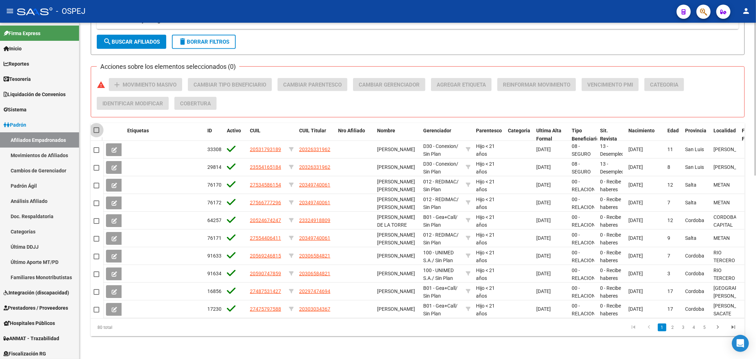
checkbox input "true"
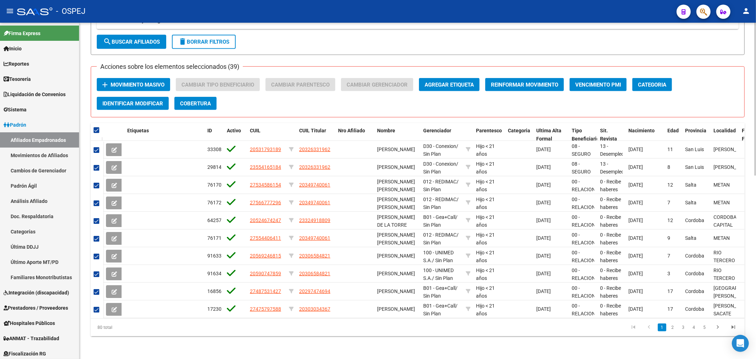
click at [132, 82] on span "Movimiento Masivo" at bounding box center [138, 85] width 54 height 6
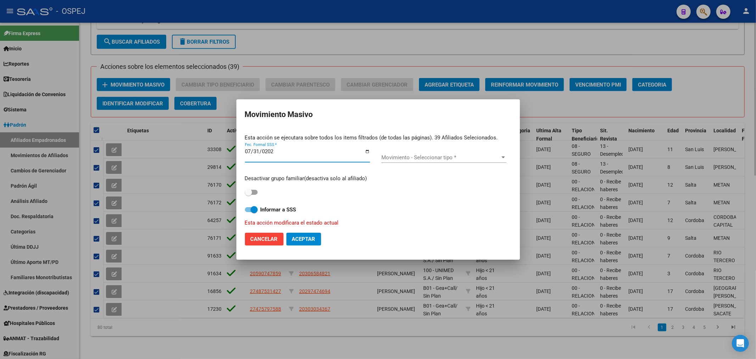
type input "[DATE]"
click at [410, 154] on span "Movimiento - Seleccionar tipo *" at bounding box center [440, 157] width 119 height 6
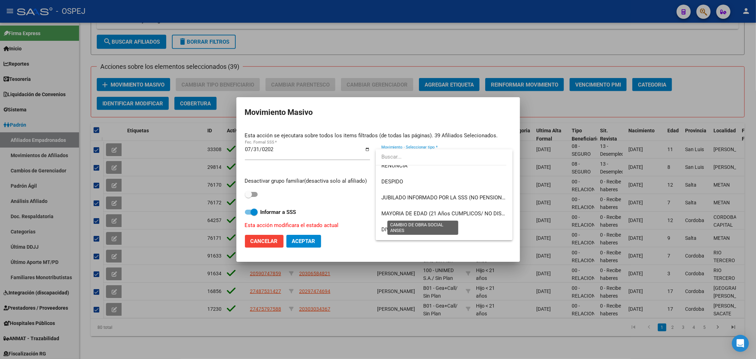
scroll to position [0, 0]
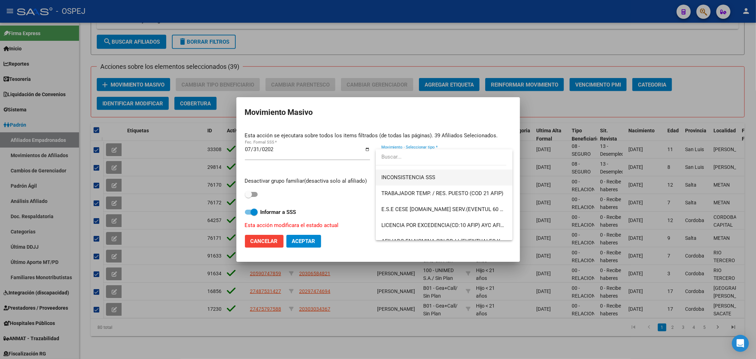
click at [429, 173] on span "INCONSISTENCIA SSS" at bounding box center [443, 177] width 125 height 16
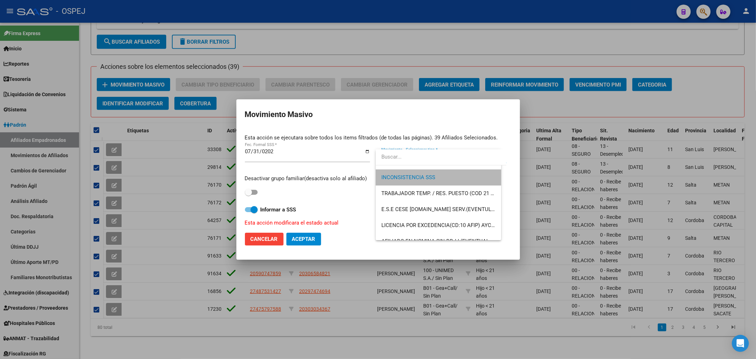
scroll to position [319, 0]
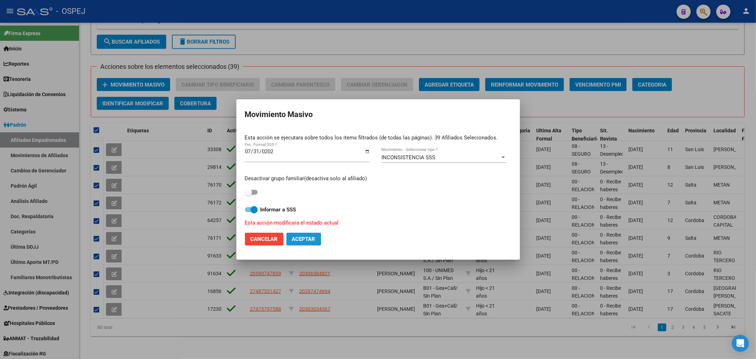
click at [314, 236] on span "Aceptar" at bounding box center [303, 239] width 23 height 6
checkbox input "false"
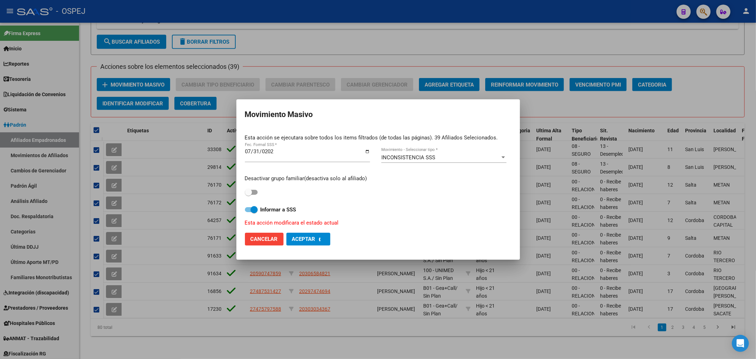
checkbox input "false"
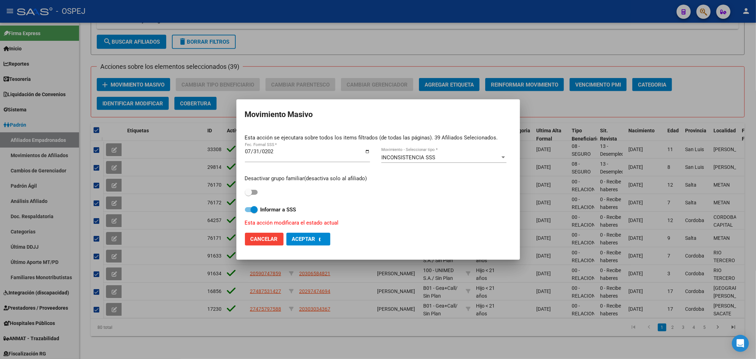
checkbox input "false"
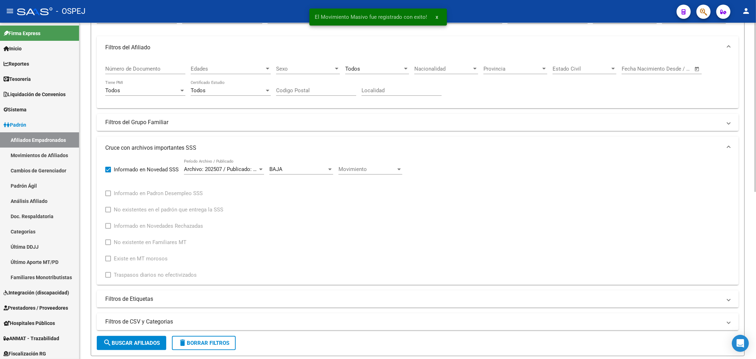
scroll to position [0, 0]
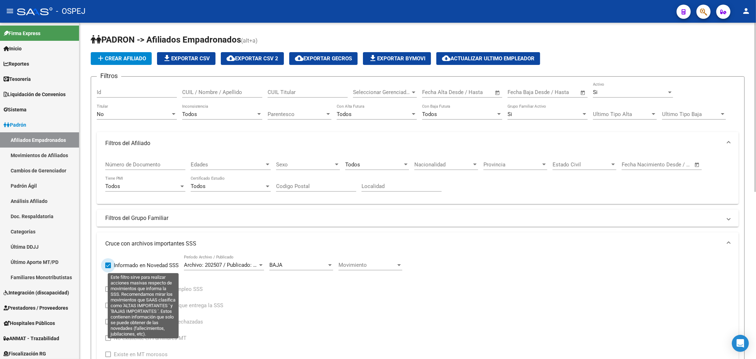
click at [139, 268] on span "Informado en Novedad SSS" at bounding box center [146, 265] width 65 height 9
click at [108, 268] on input "Informado en Novedad SSS" at bounding box center [108, 268] width 0 height 0
checkbox input "false"
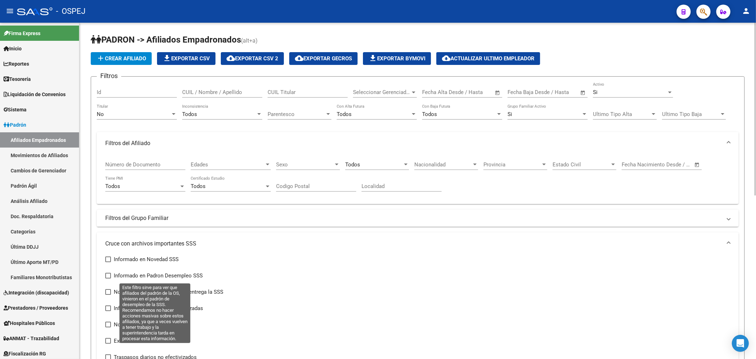
click at [125, 274] on span "Informado en Padron Desempleo SSS" at bounding box center [158, 275] width 89 height 9
click at [108, 278] on input "Informado en Padron Desempleo SSS" at bounding box center [108, 278] width 0 height 0
checkbox input "true"
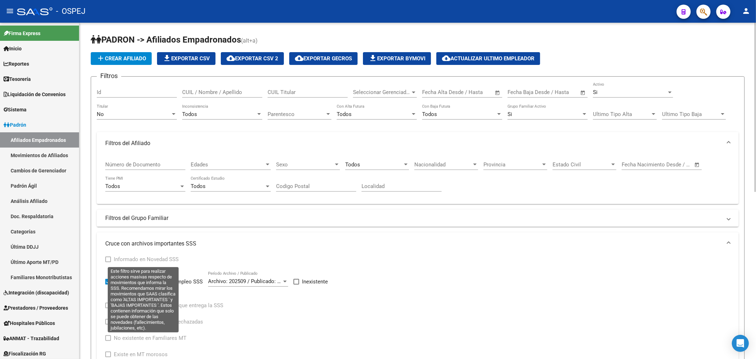
scroll to position [157, 0]
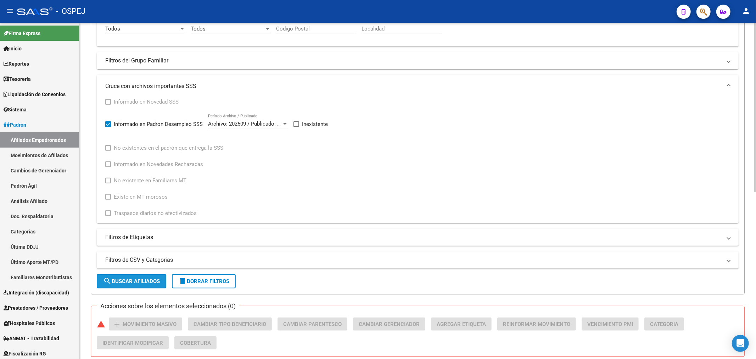
click at [139, 278] on button "search Buscar Afiliados" at bounding box center [131, 281] width 69 height 14
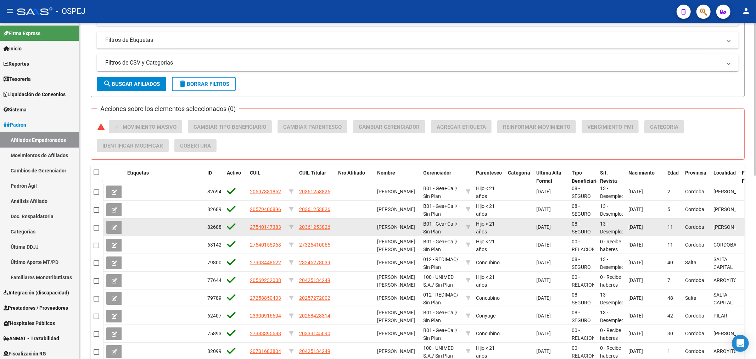
scroll to position [403, 0]
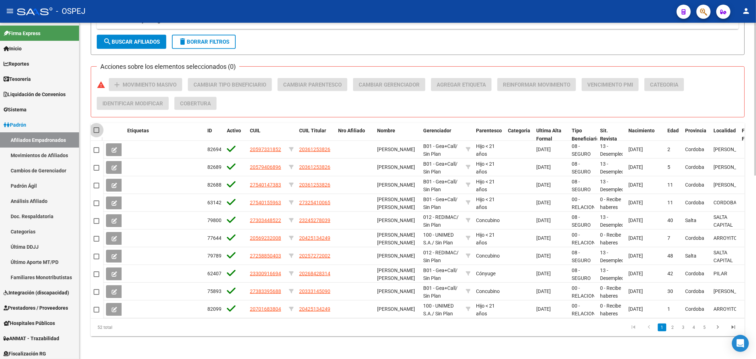
click at [96, 127] on span at bounding box center [97, 130] width 6 height 6
click at [96, 133] on input "checkbox" at bounding box center [96, 133] width 0 height 0
checkbox input "true"
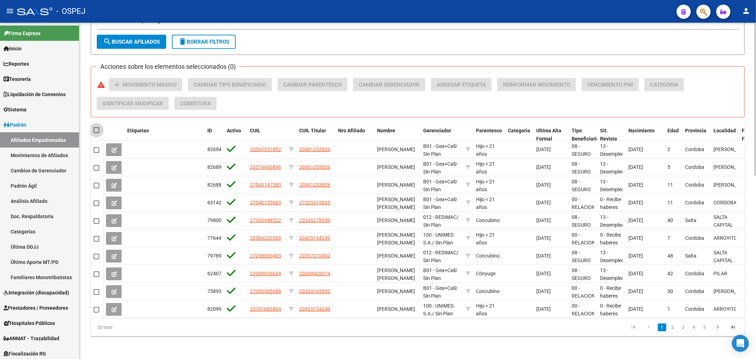
checkbox input "true"
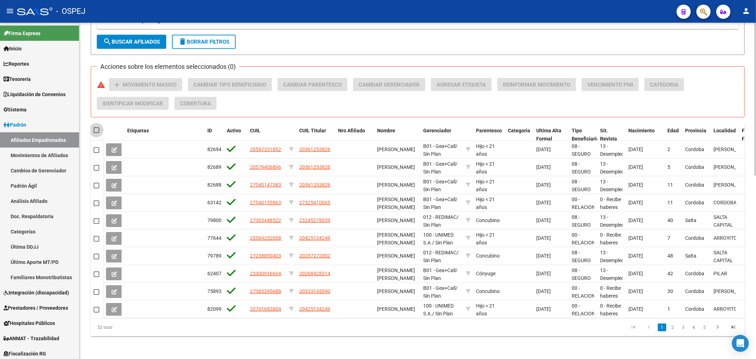
checkbox input "true"
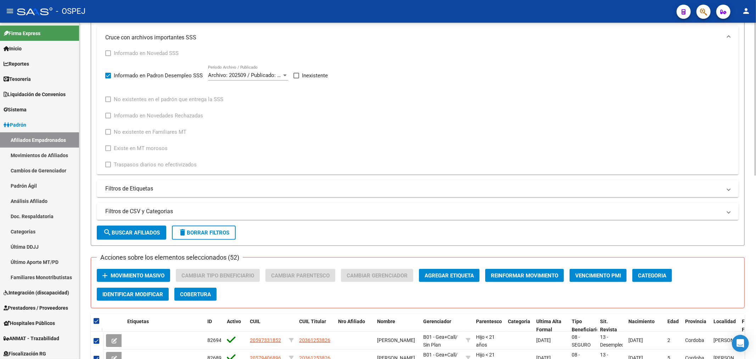
scroll to position [9, 0]
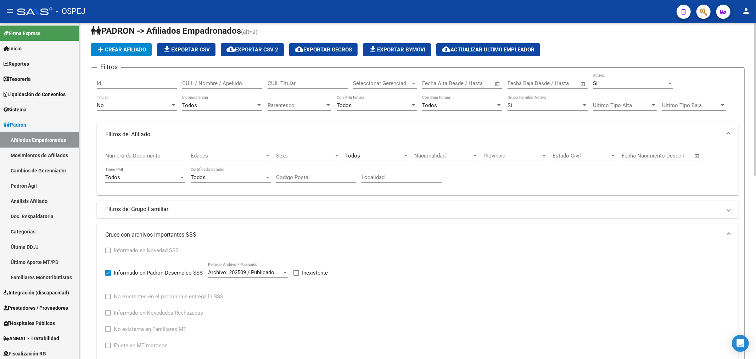
click at [145, 105] on div "No" at bounding box center [134, 105] width 74 height 6
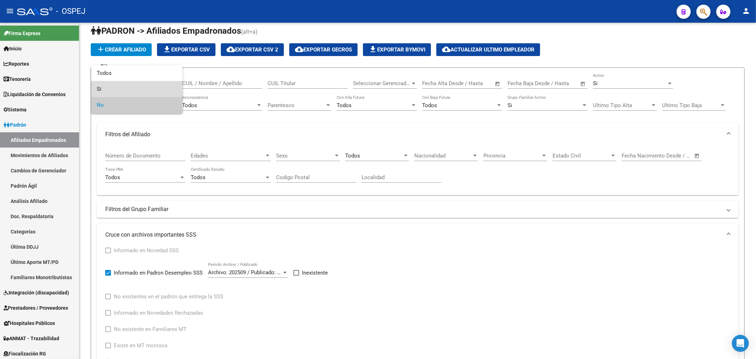
click at [140, 87] on span "Si" at bounding box center [137, 89] width 80 height 16
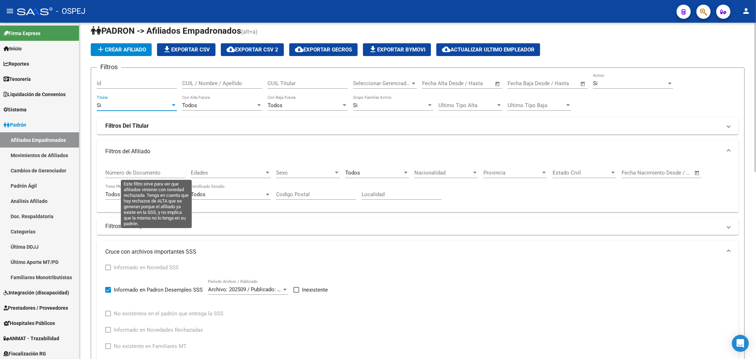
scroll to position [167, 0]
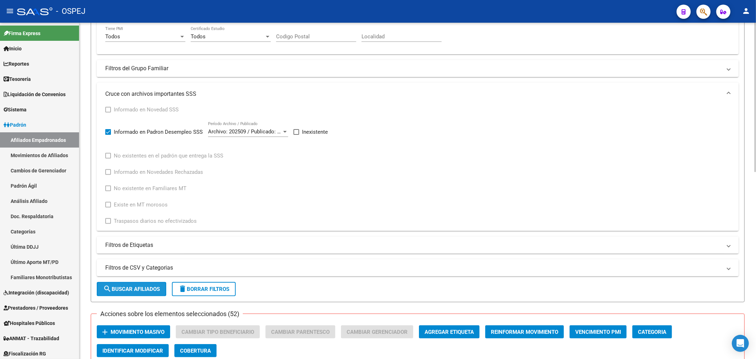
click at [133, 290] on span "search Buscar Afiliados" at bounding box center [131, 289] width 57 height 6
checkbox input "false"
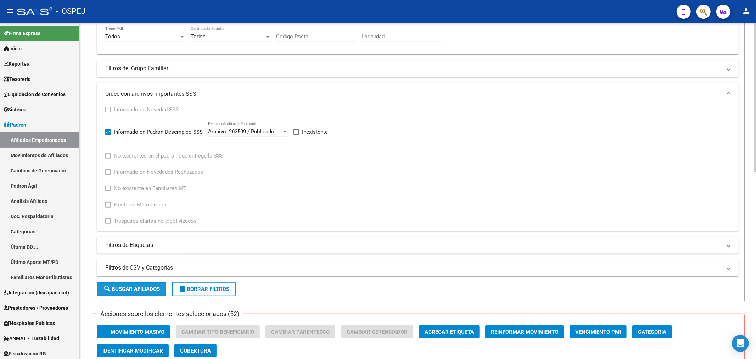
checkbox input "false"
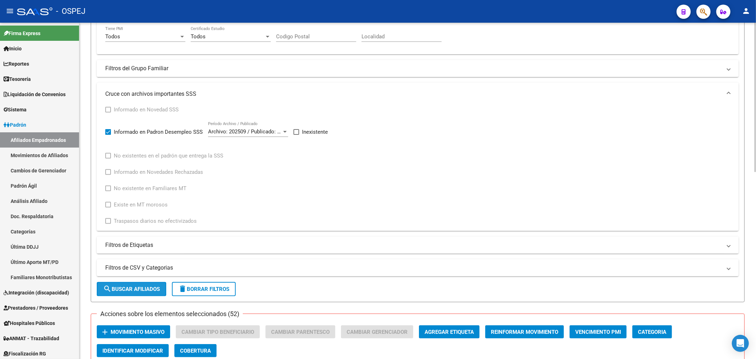
checkbox input "false"
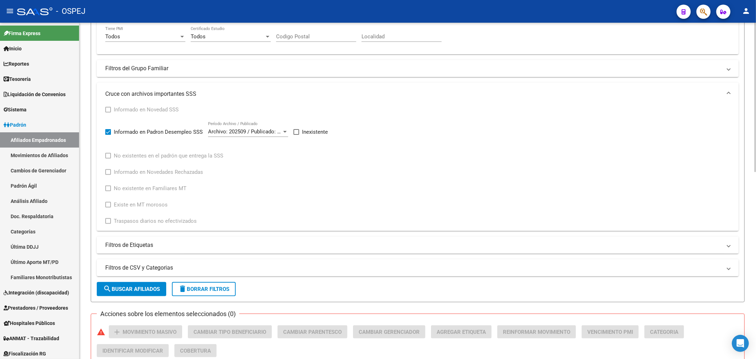
scroll to position [363, 0]
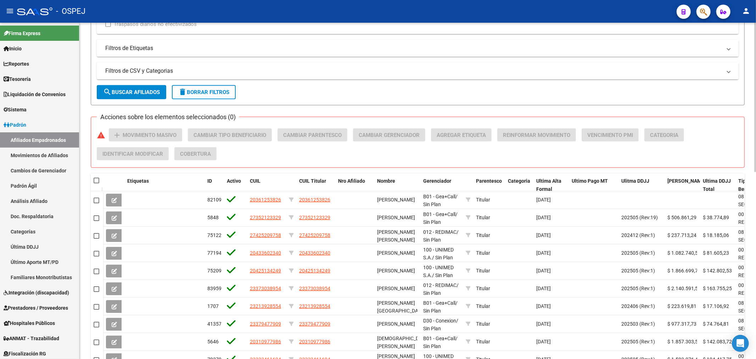
click at [97, 179] on span at bounding box center [97, 181] width 6 height 6
click at [96, 183] on input "checkbox" at bounding box center [96, 183] width 0 height 0
checkbox input "true"
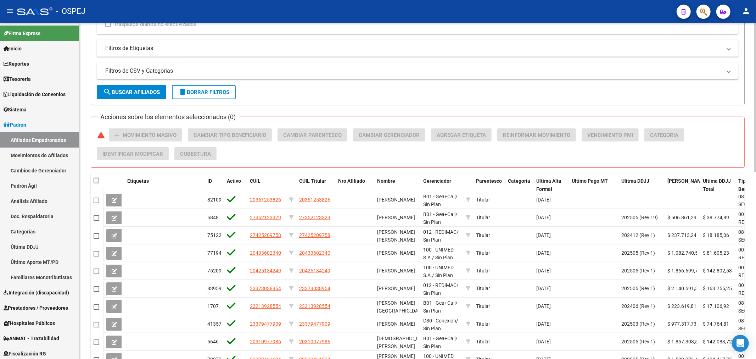
checkbox input "true"
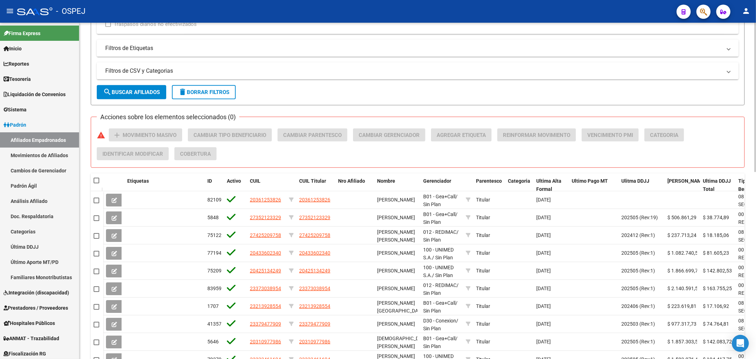
checkbox input "true"
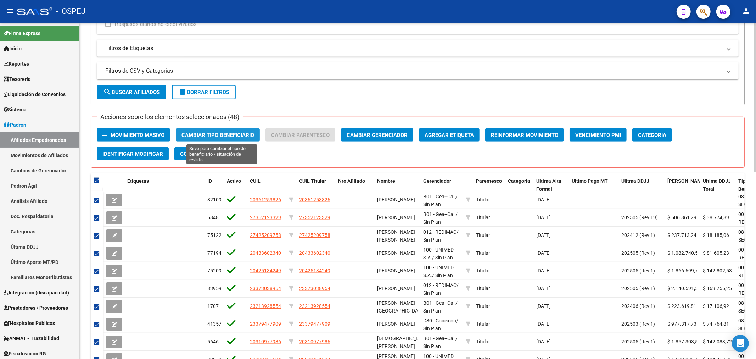
click at [242, 133] on span "Cambiar Tipo Beneficiario" at bounding box center [217, 135] width 73 height 6
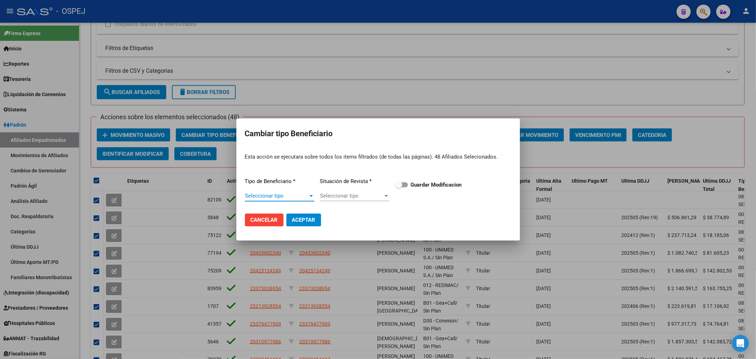
click at [282, 198] on span "Seleccionar tipo" at bounding box center [276, 195] width 63 height 6
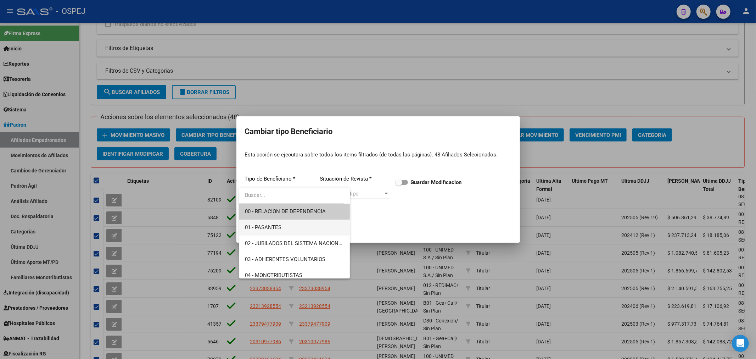
scroll to position [39, 0]
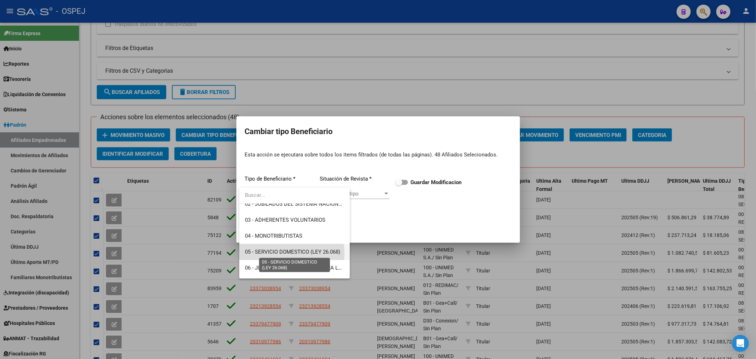
click at [290, 253] on span "05 - SERVICIO DOMESTICO (LEY 26.068)" at bounding box center [292, 251] width 95 height 6
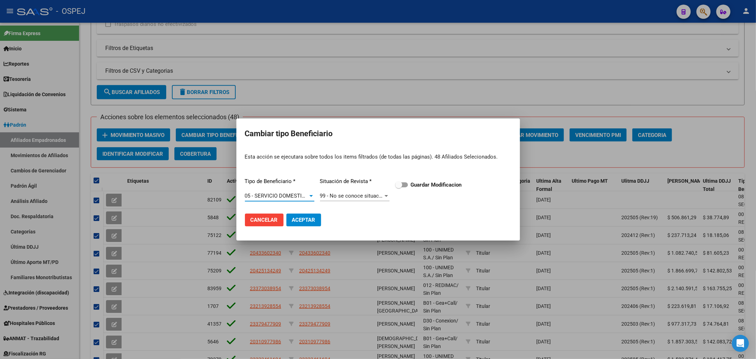
click at [300, 192] on span "05 - SERVICIO DOMESTICO (LEY 26.068)" at bounding box center [292, 195] width 95 height 6
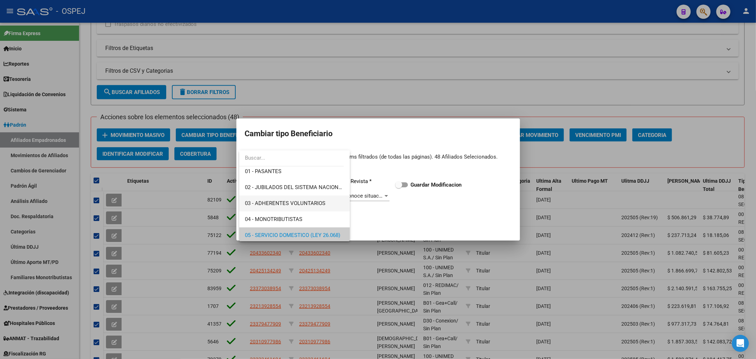
scroll to position [97, 0]
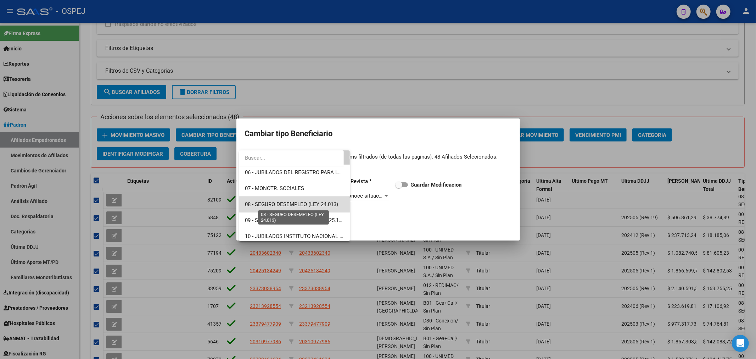
click at [321, 206] on span "08 - SEGURO DESEMPLEO (LEY 24.013)" at bounding box center [291, 204] width 93 height 6
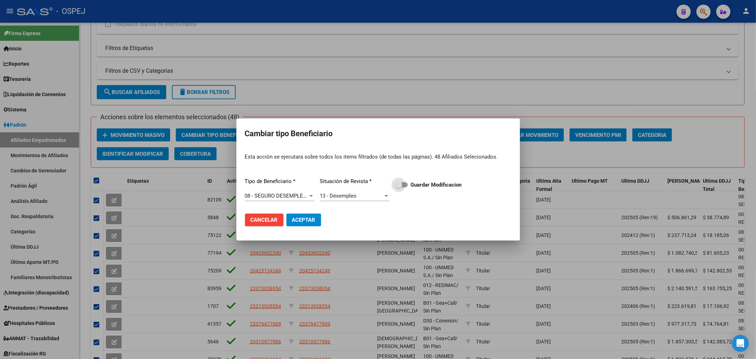
click at [405, 184] on span at bounding box center [401, 184] width 13 height 5
click at [399, 187] on input "Guardar Modificacion" at bounding box center [398, 187] width 0 height 0
checkbox input "true"
click at [303, 220] on span "Aceptar" at bounding box center [303, 220] width 23 height 6
checkbox input "false"
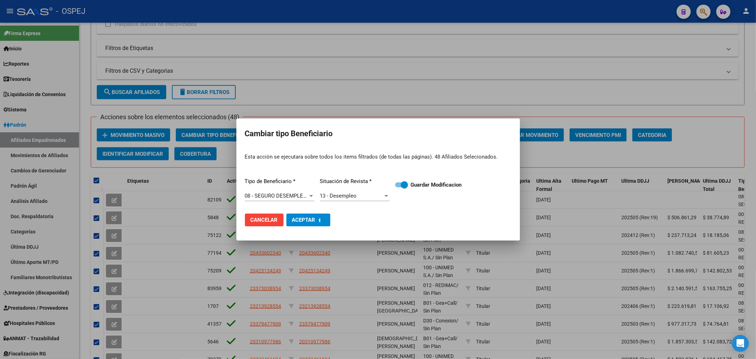
checkbox input "false"
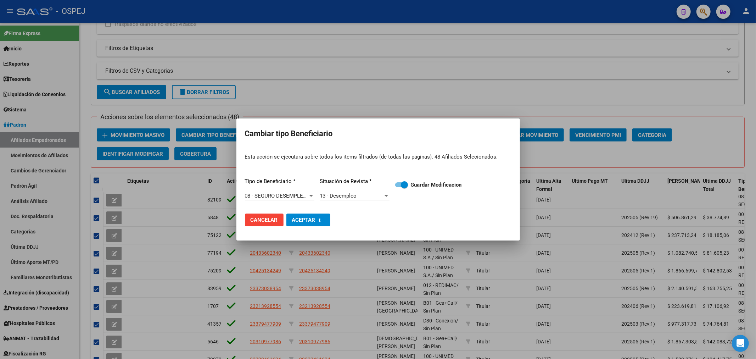
checkbox input "false"
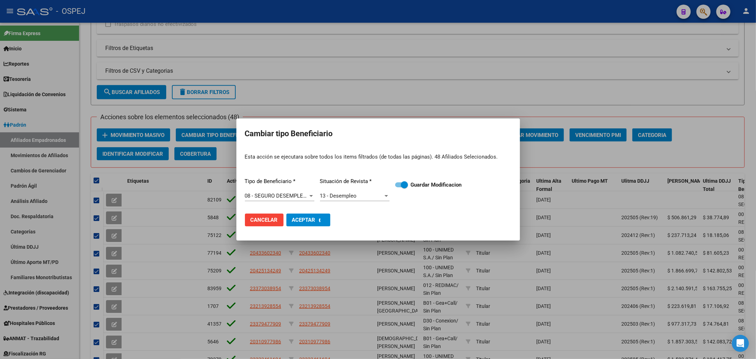
checkbox input "false"
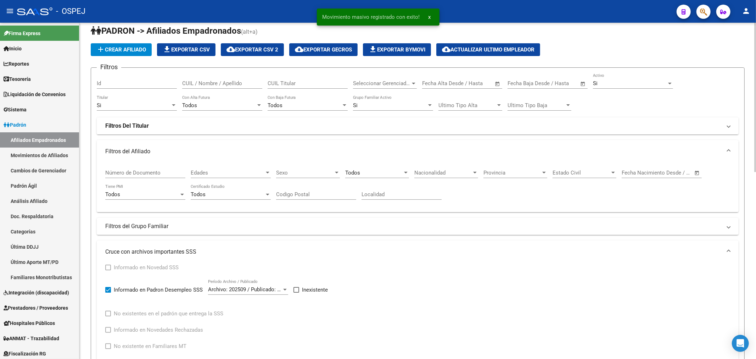
scroll to position [127, 0]
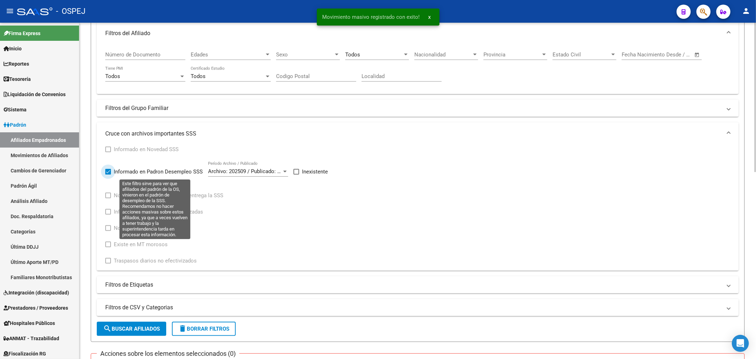
click at [179, 170] on span "Informado en Padron Desempleo SSS" at bounding box center [158, 171] width 89 height 9
click at [108, 174] on input "Informado en Padron Desempleo SSS" at bounding box center [108, 174] width 0 height 0
checkbox input "false"
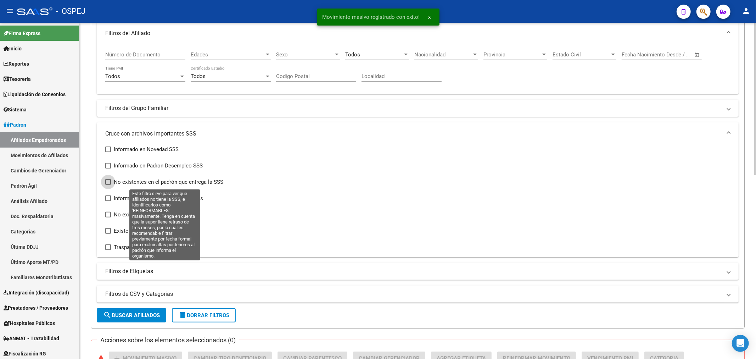
click at [150, 181] on span "No existentes en el padrón que entrega la SSS" at bounding box center [169, 182] width 110 height 9
click at [108, 185] on input "No existentes en el padrón que entrega la SSS" at bounding box center [108, 185] width 0 height 0
checkbox input "true"
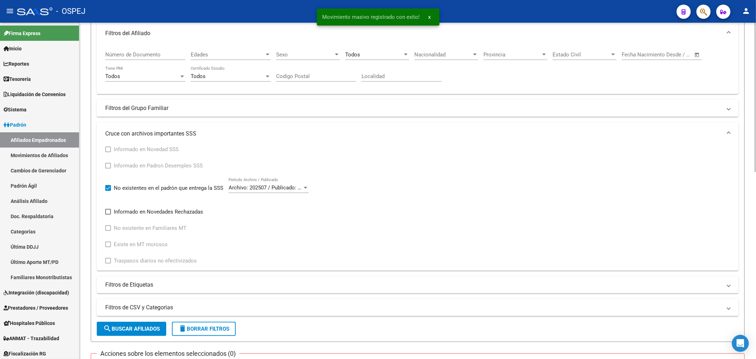
scroll to position [285, 0]
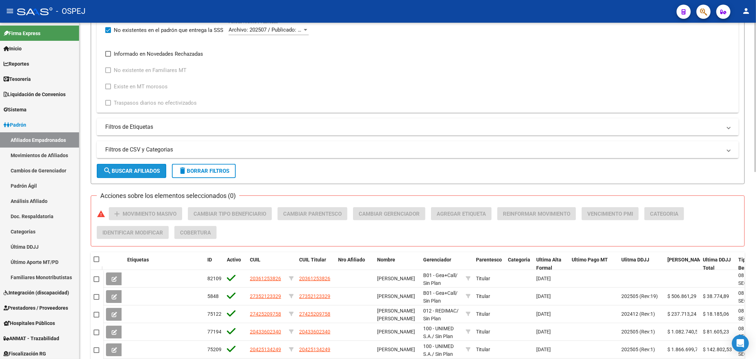
click at [139, 164] on button "search Buscar Afiliados" at bounding box center [131, 171] width 69 height 14
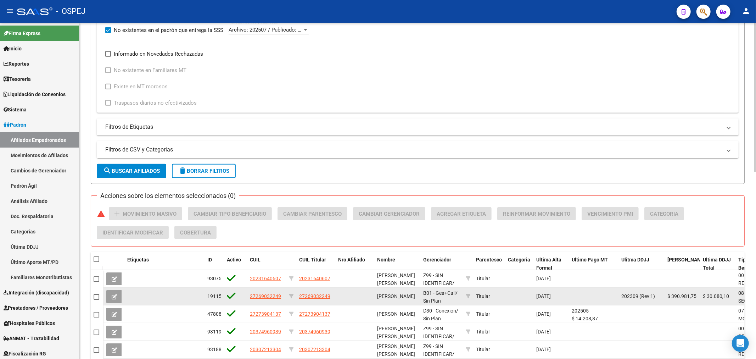
scroll to position [403, 0]
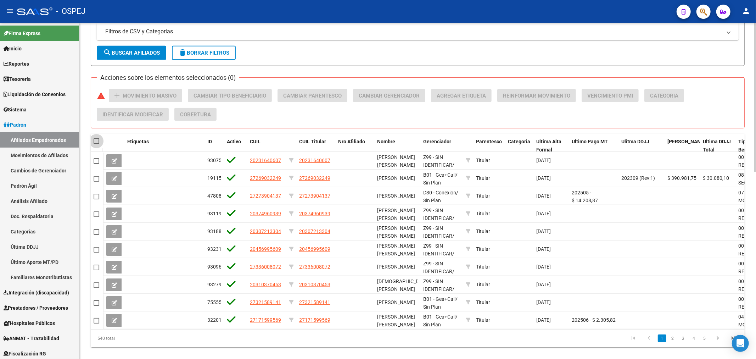
click at [97, 140] on span at bounding box center [97, 141] width 6 height 6
click at [96, 144] on input "checkbox" at bounding box center [96, 144] width 0 height 0
checkbox input "true"
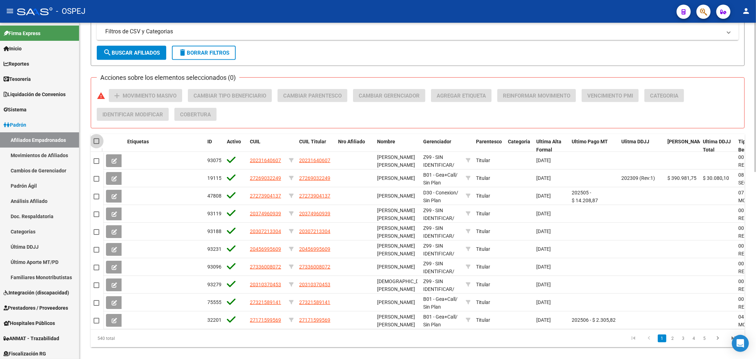
checkbox input "true"
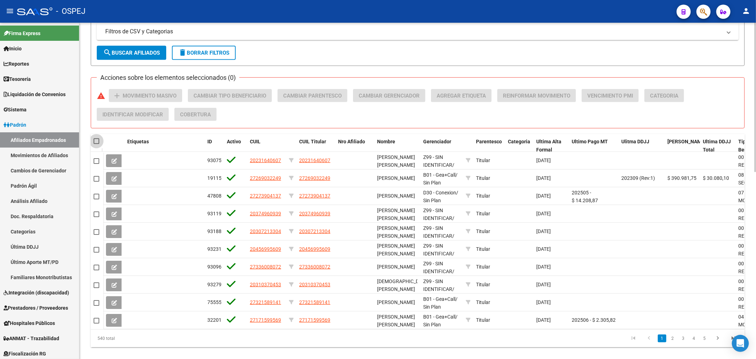
checkbox input "true"
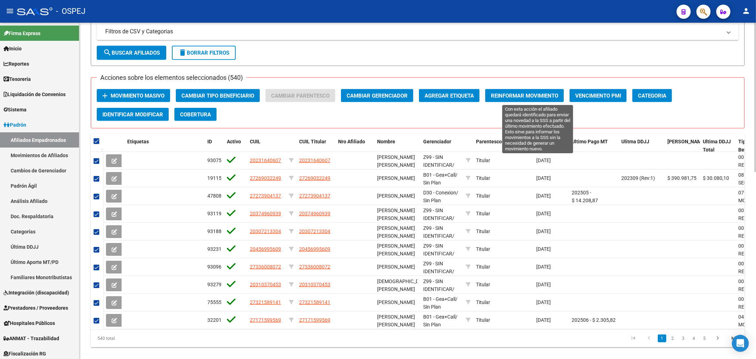
click at [537, 93] on span "Reinformar Movimiento" at bounding box center [524, 96] width 67 height 6
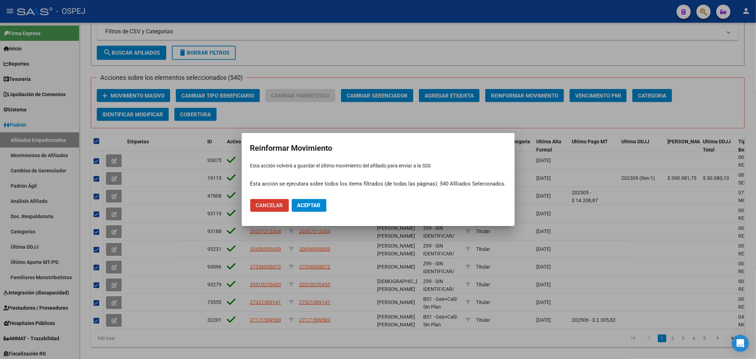
click at [313, 206] on span "Aceptar" at bounding box center [308, 205] width 23 height 6
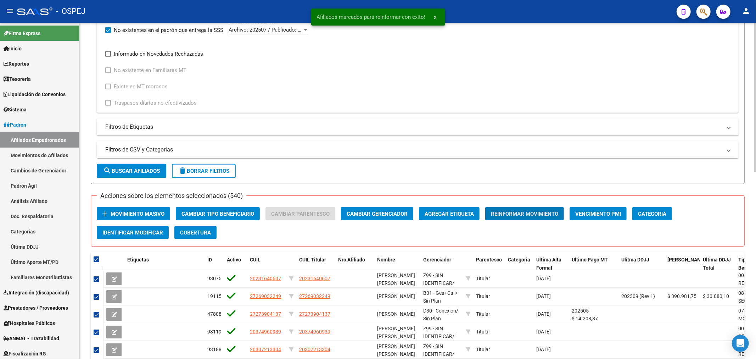
scroll to position [206, 0]
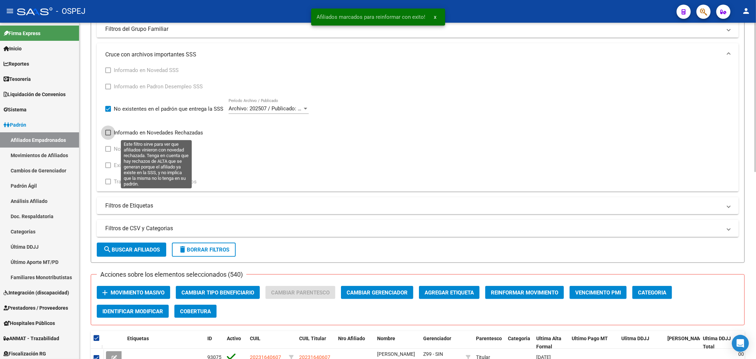
click at [112, 137] on label "Informado en Novedades Rechazadas" at bounding box center [154, 132] width 98 height 9
click at [108, 136] on input "Informado en Novedades Rechazadas" at bounding box center [108, 135] width 0 height 0
checkbox input "true"
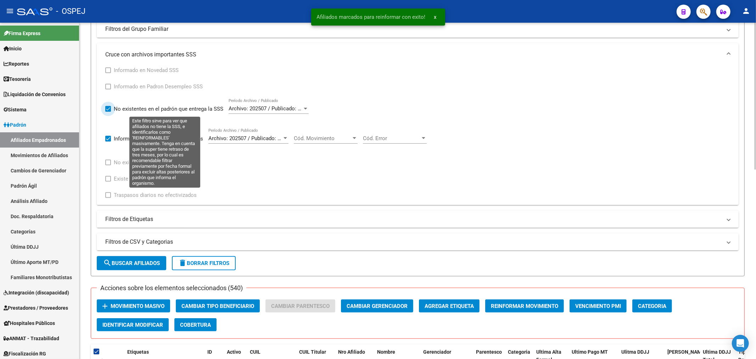
click at [194, 108] on span "No existentes en el padrón que entrega la SSS" at bounding box center [169, 109] width 110 height 9
click at [108, 112] on input "No existentes en el padrón que entrega la SSS" at bounding box center [108, 112] width 0 height 0
checkbox input "false"
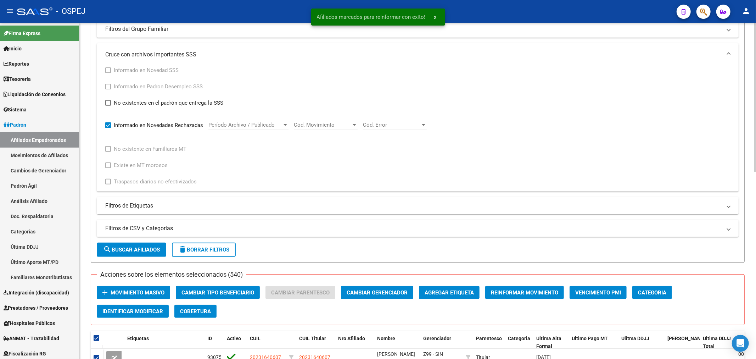
scroll to position [324, 0]
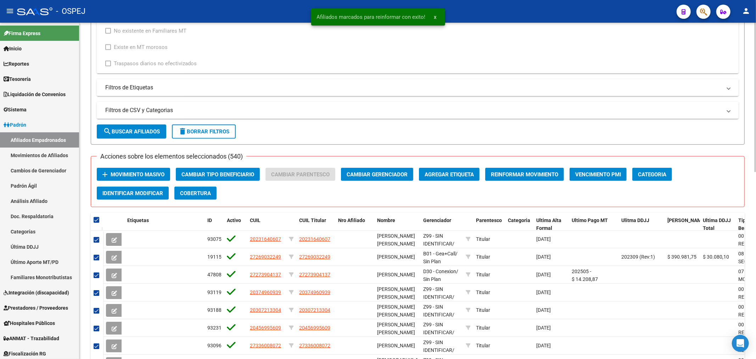
click at [135, 135] on button "search Buscar Afiliados" at bounding box center [131, 131] width 69 height 14
checkbox input "false"
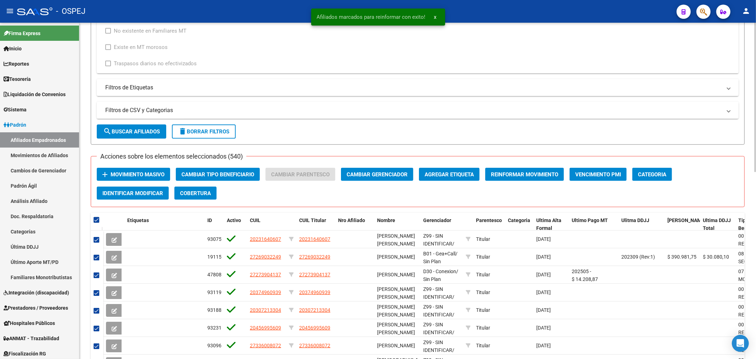
checkbox input "false"
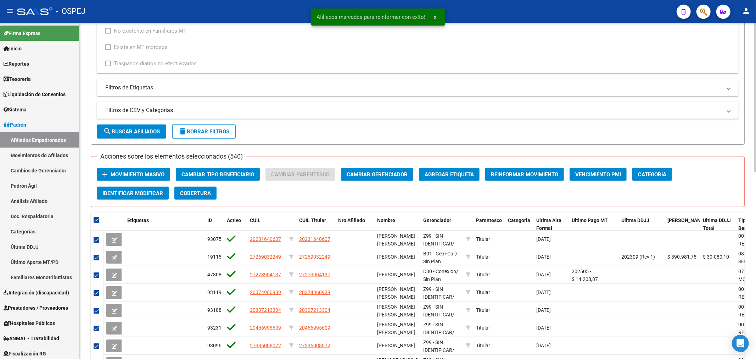
checkbox input "false"
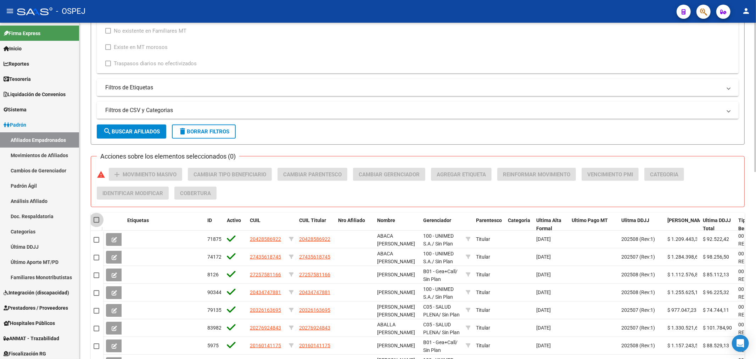
click at [97, 219] on span at bounding box center [97, 220] width 6 height 6
click at [96, 223] on input "checkbox" at bounding box center [96, 223] width 0 height 0
checkbox input "true"
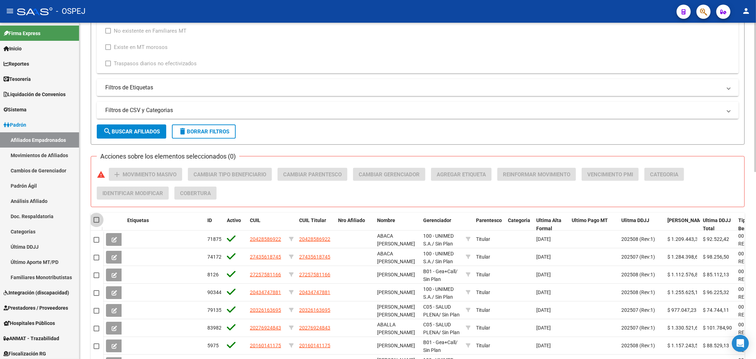
checkbox input "true"
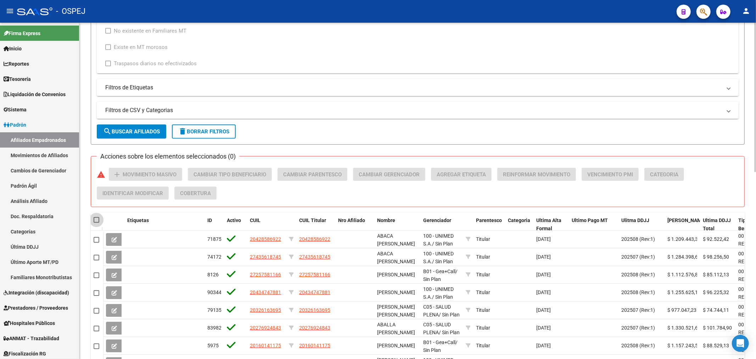
checkbox input "true"
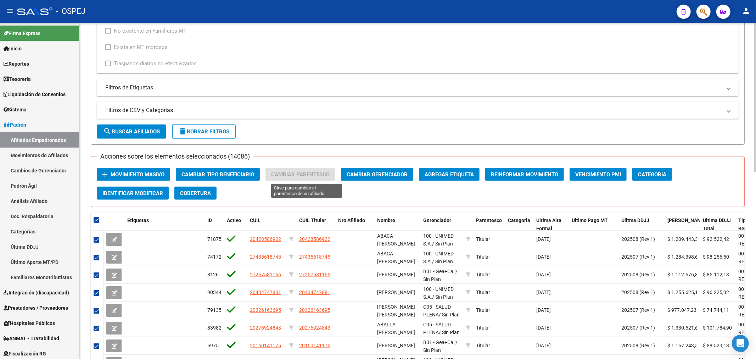
scroll to position [363, 0]
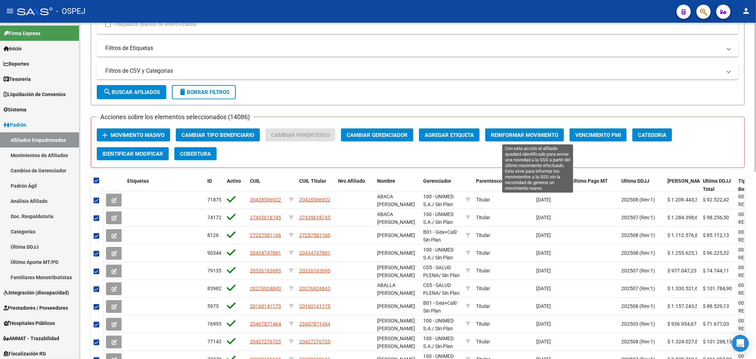
click at [522, 132] on span "Reinformar Movimiento" at bounding box center [524, 135] width 67 height 6
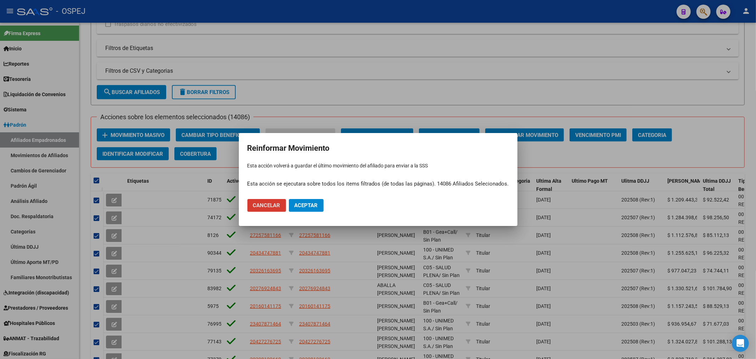
click at [309, 203] on span "Aceptar" at bounding box center [306, 205] width 23 height 6
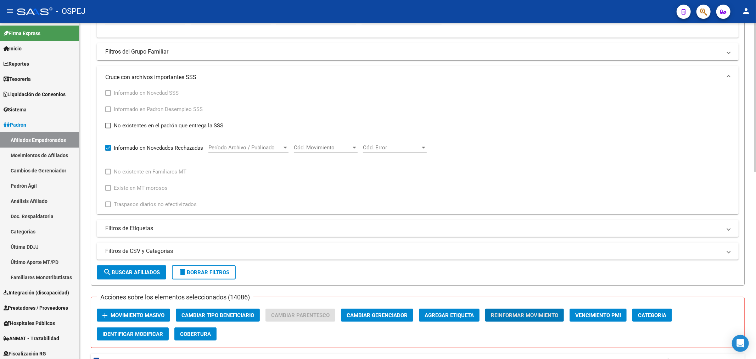
scroll to position [144, 0]
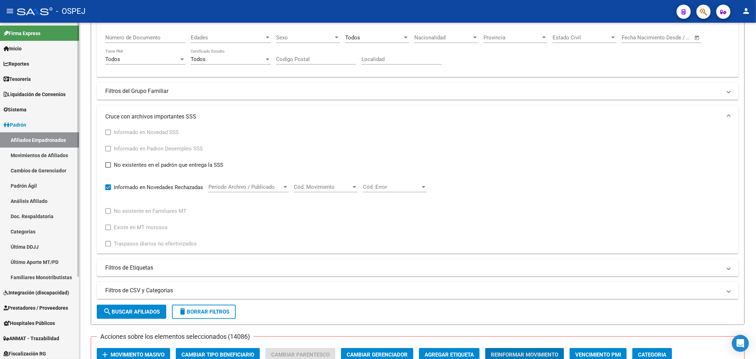
click at [48, 152] on link "Movimientos de Afiliados" at bounding box center [39, 154] width 79 height 15
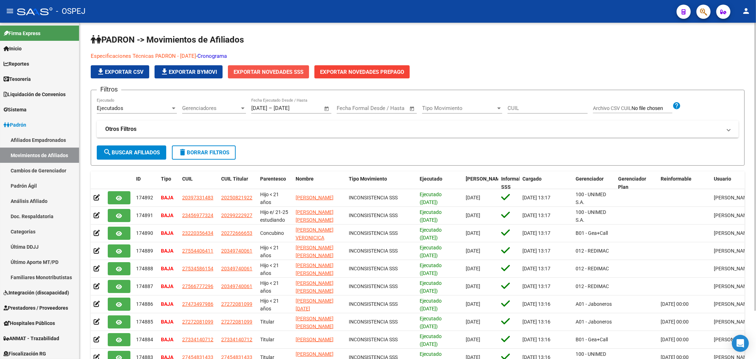
click at [288, 74] on span "Exportar Novedades SSS" at bounding box center [269, 72] width 70 height 6
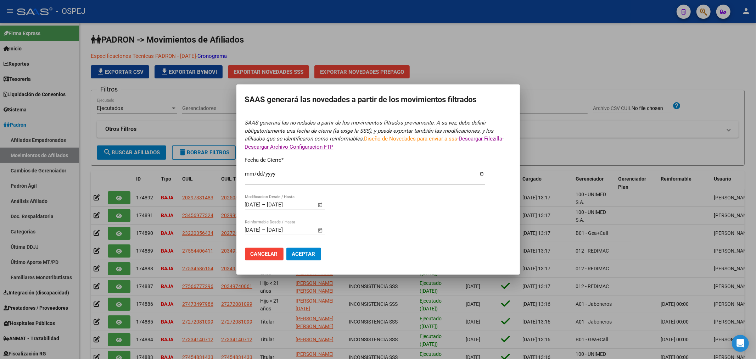
type input "[DATE]"
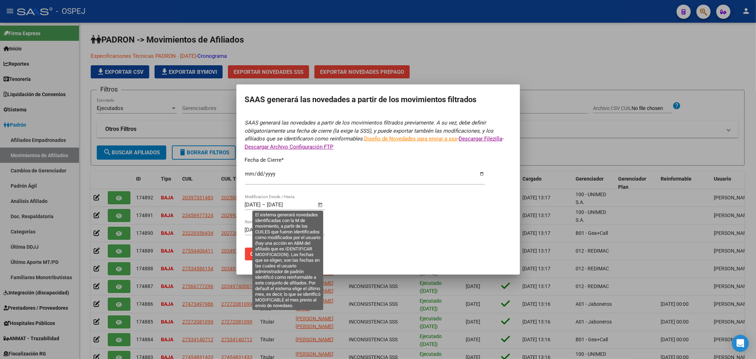
click at [318, 204] on span "Open calendar" at bounding box center [320, 204] width 17 height 17
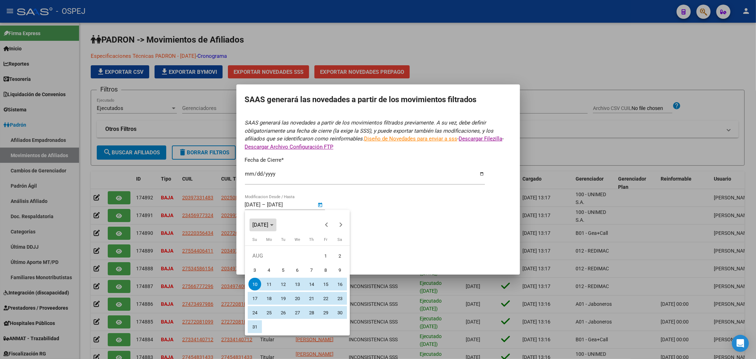
click at [264, 222] on span "[DATE]" at bounding box center [260, 225] width 16 height 6
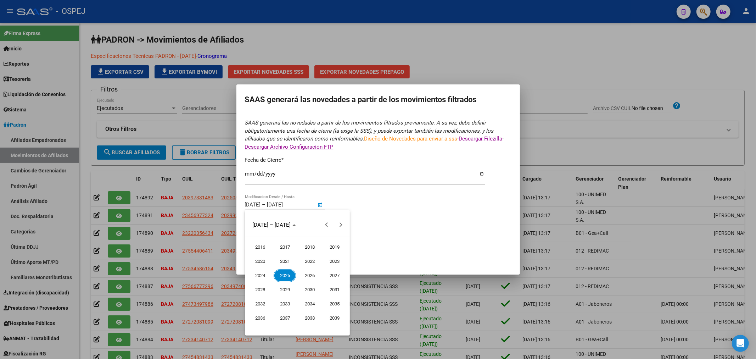
click at [259, 259] on span "2020" at bounding box center [260, 261] width 22 height 13
click at [259, 261] on span "JAN" at bounding box center [260, 261] width 22 height 13
click at [296, 255] on span "1" at bounding box center [297, 255] width 13 height 13
type input "[DATE]"
click at [281, 228] on span "Choose month and year" at bounding box center [283, 224] width 67 height 17
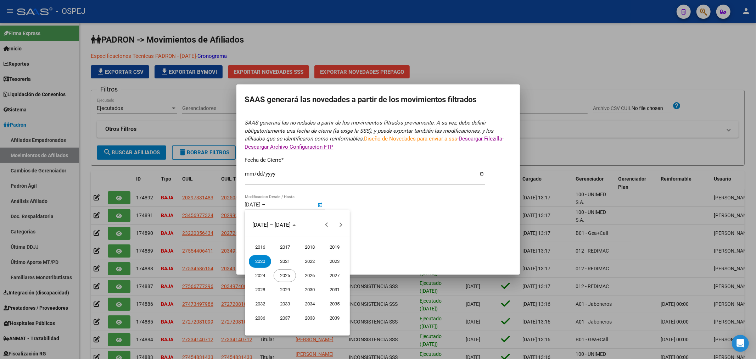
click at [286, 279] on span "2025" at bounding box center [285, 275] width 22 height 13
click at [263, 289] on span "SEP" at bounding box center [260, 289] width 22 height 13
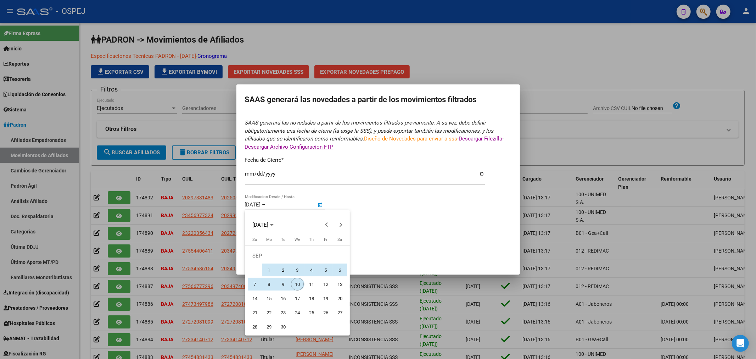
click at [300, 284] on span "10" at bounding box center [297, 284] width 13 height 13
type input "[DATE]"
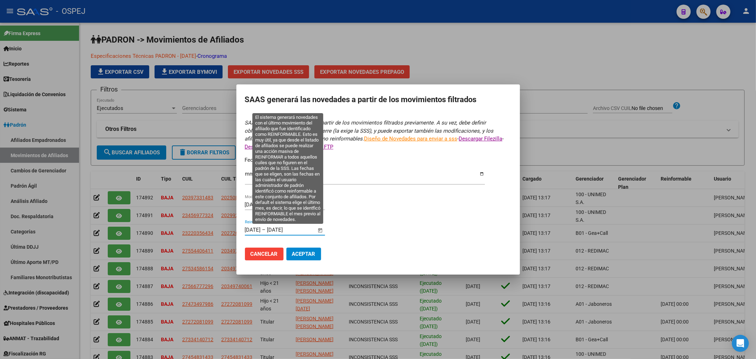
click at [261, 226] on input "[DATE]" at bounding box center [253, 229] width 16 height 6
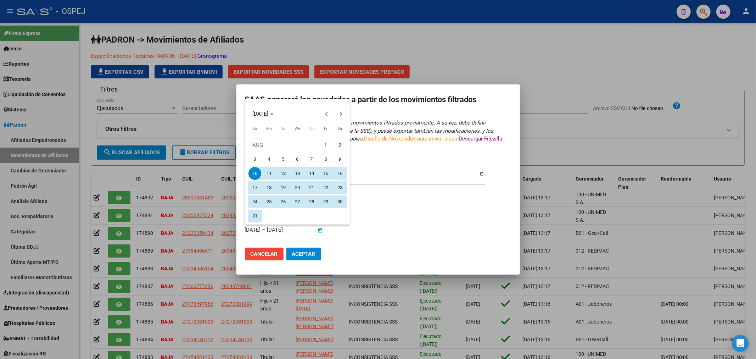
click at [312, 231] on div at bounding box center [378, 179] width 756 height 359
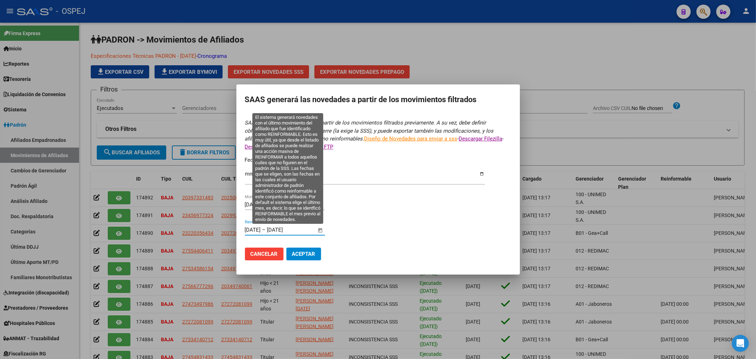
click at [297, 225] on div "[DATE] [DATE] – [DATE] [DATE] Reinformable Desde / Hasta" at bounding box center [281, 229] width 72 height 11
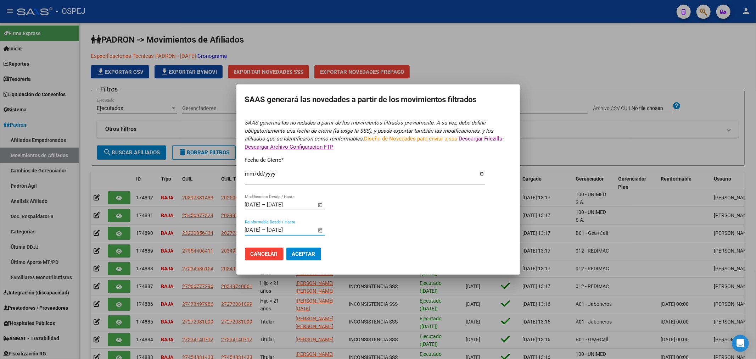
click at [261, 231] on input "[DATE]" at bounding box center [253, 229] width 16 height 6
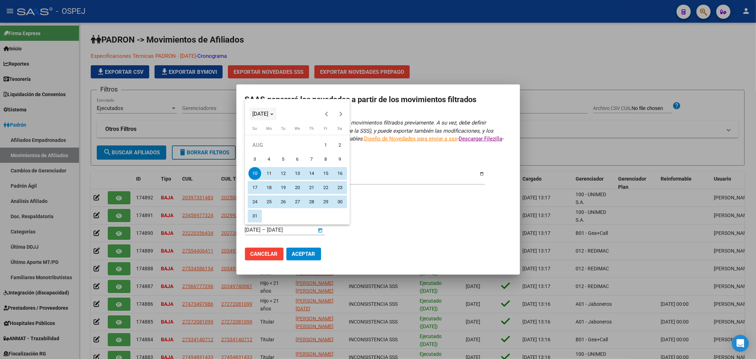
click at [267, 116] on span "[DATE]" at bounding box center [260, 114] width 16 height 6
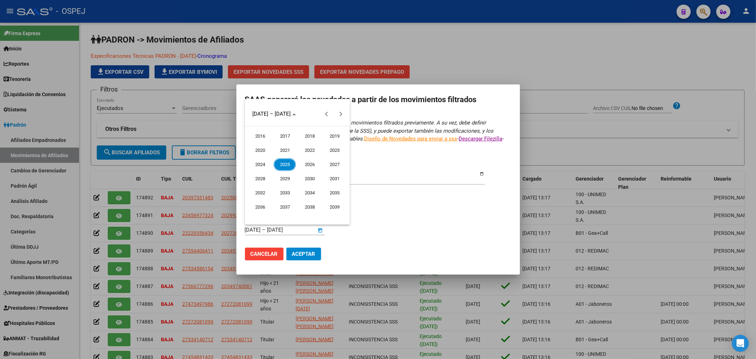
click at [270, 134] on span "2016" at bounding box center [260, 136] width 22 height 13
click at [260, 151] on span "JAN" at bounding box center [260, 150] width 22 height 13
drag, startPoint x: 327, startPoint y: 143, endPoint x: 297, endPoint y: 116, distance: 40.7
click at [326, 141] on span "1" at bounding box center [325, 145] width 13 height 13
type input "[DATE]"
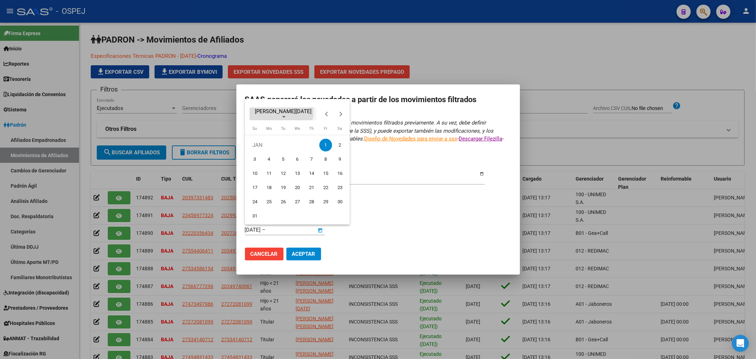
click at [281, 112] on span "[PERSON_NAME][DATE]" at bounding box center [283, 114] width 62 height 10
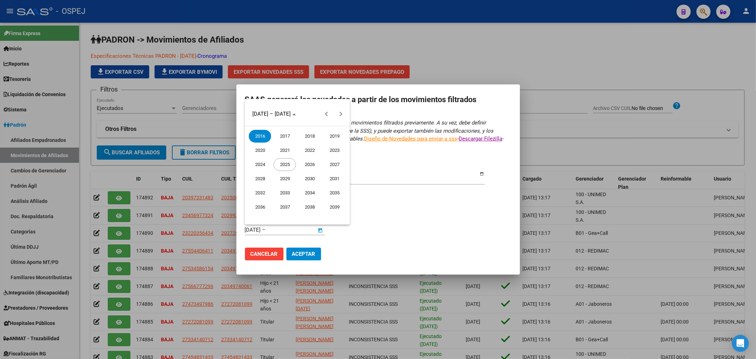
click at [294, 169] on span "2025" at bounding box center [285, 164] width 22 height 13
click at [257, 183] on span "SEP" at bounding box center [260, 178] width 22 height 13
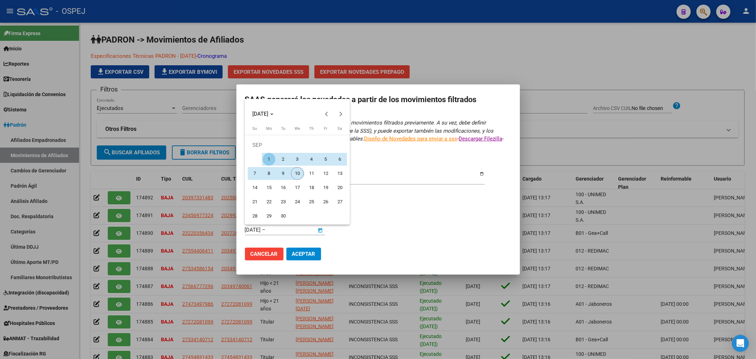
click at [298, 175] on span "10" at bounding box center [297, 173] width 13 height 13
type input "[DATE]"
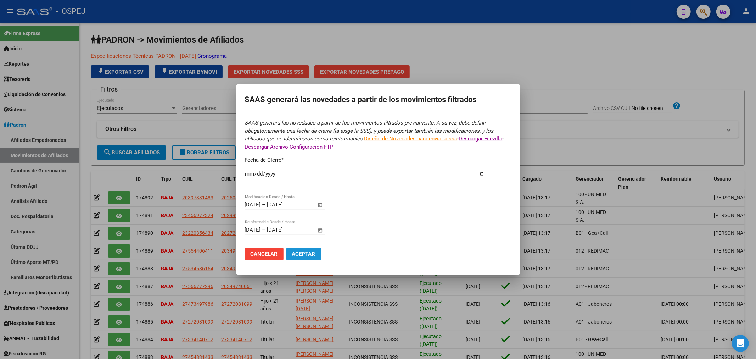
click at [307, 252] on span "Aceptar" at bounding box center [303, 254] width 23 height 6
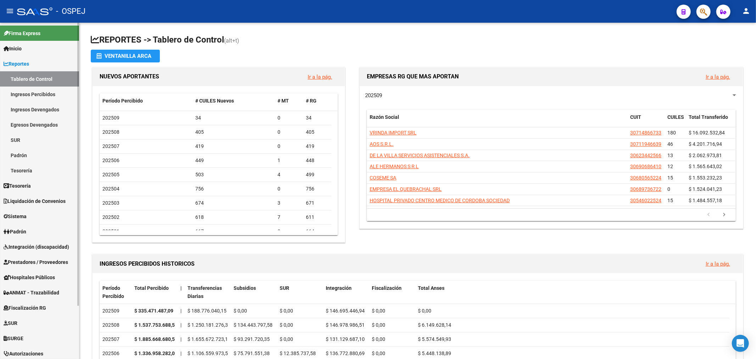
scroll to position [63, 0]
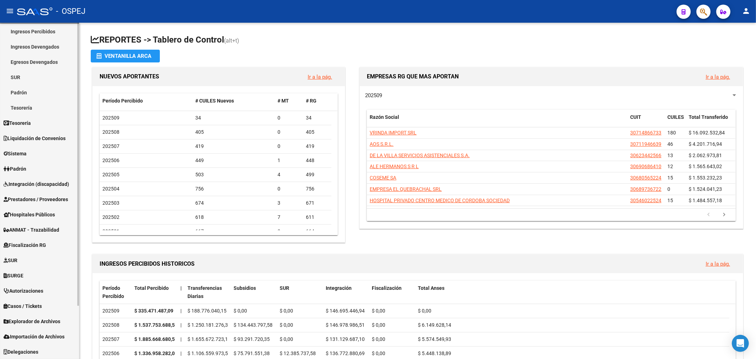
click at [33, 185] on span "Integración (discapacidad)" at bounding box center [37, 184] width 66 height 8
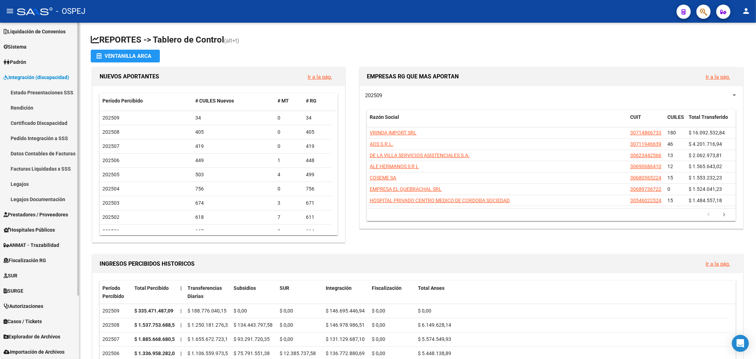
scroll to position [78, 0]
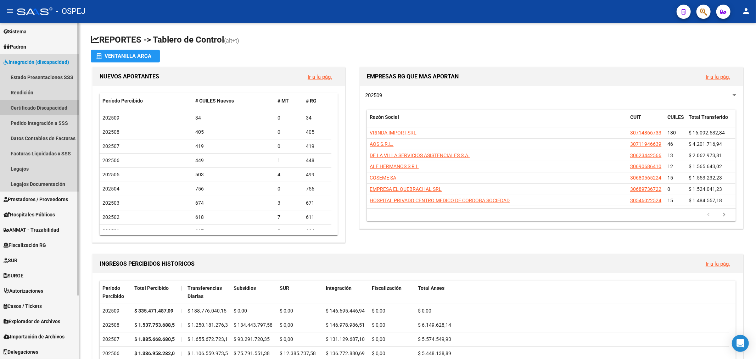
click at [32, 102] on link "Certificado Discapacidad" at bounding box center [39, 107] width 79 height 15
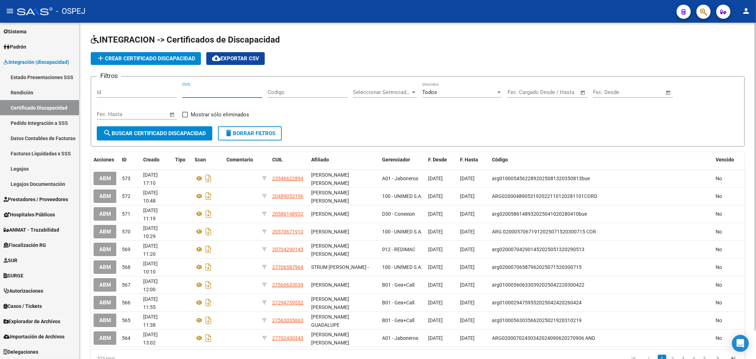
click at [223, 93] on input "CUIL" at bounding box center [222, 92] width 80 height 6
paste input "20-52288871-1"
type input "20-52288871-1"
click at [182, 133] on span "search Buscar Certificado Discapacidad" at bounding box center [154, 133] width 103 height 6
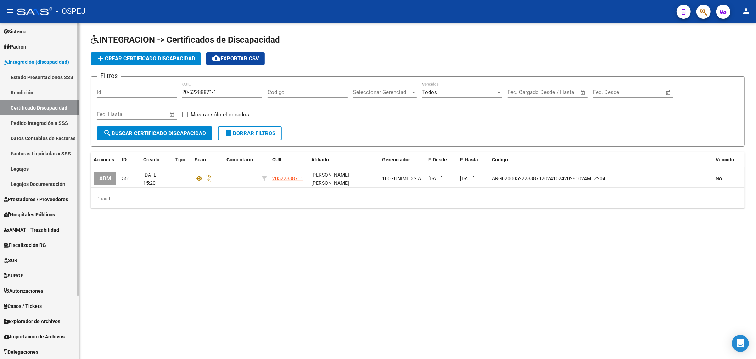
click at [37, 122] on link "Pedido Integración a SSS" at bounding box center [39, 122] width 79 height 15
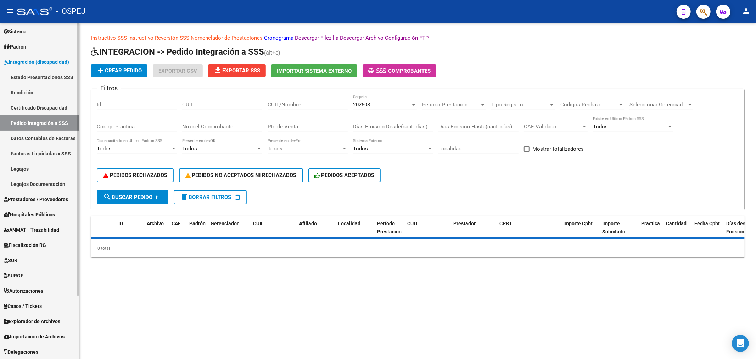
click at [39, 167] on link "Legajos" at bounding box center [39, 168] width 79 height 15
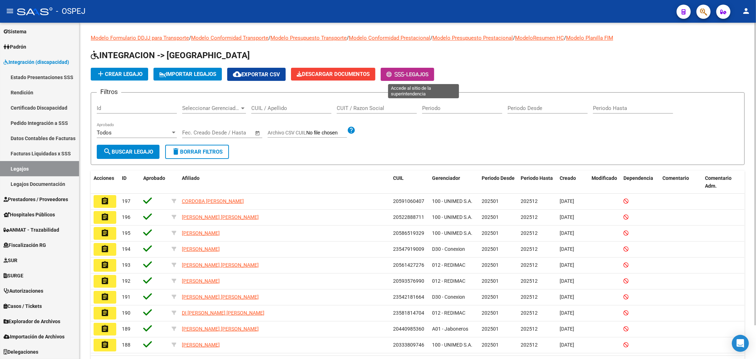
click at [402, 78] on button "- Legajos" at bounding box center [408, 74] width 54 height 13
click at [317, 105] on div "CUIL / Apellido" at bounding box center [291, 105] width 80 height 15
paste input "20586519329"
click at [132, 152] on span "search Buscar Legajo" at bounding box center [128, 152] width 50 height 6
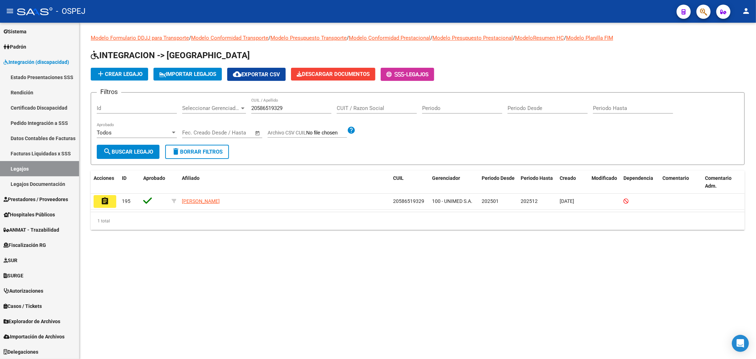
click at [267, 110] on input "20586519329" at bounding box center [291, 108] width 80 height 6
paste input "91060407"
type input "20591060407"
click at [143, 150] on span "search Buscar Legajo" at bounding box center [128, 152] width 50 height 6
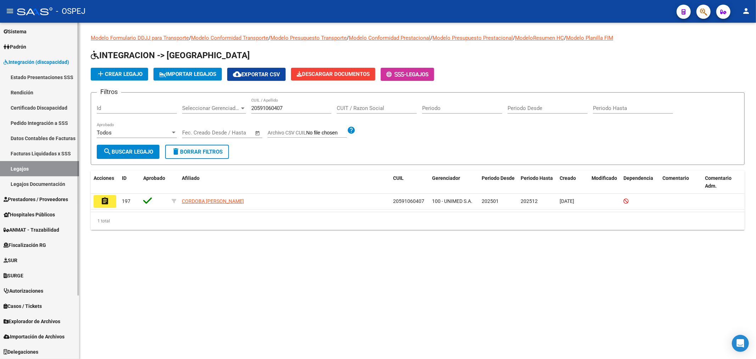
click at [58, 149] on link "Facturas Liquidadas x SSS" at bounding box center [39, 153] width 79 height 15
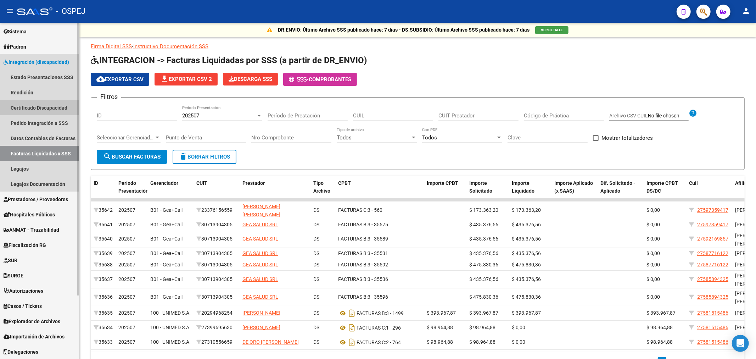
click at [31, 106] on link "Certificado Discapacidad" at bounding box center [39, 107] width 79 height 15
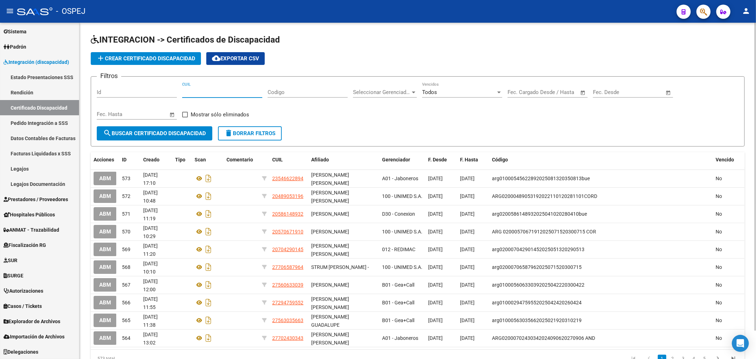
click at [233, 94] on input "CUIL" at bounding box center [222, 92] width 80 height 6
paste input "20-59106040-7"
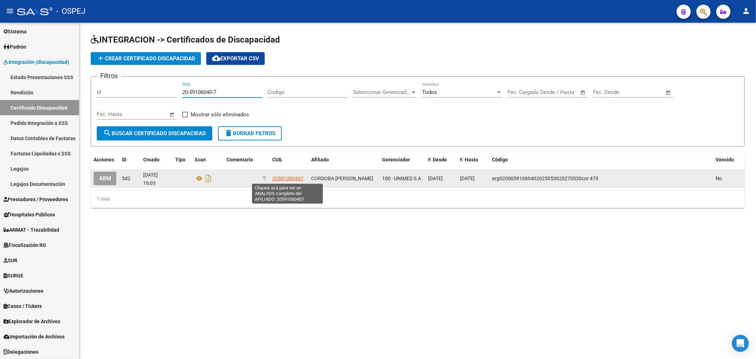
type input "20-59106040-7"
click at [289, 179] on span "20591060407" at bounding box center [287, 178] width 31 height 6
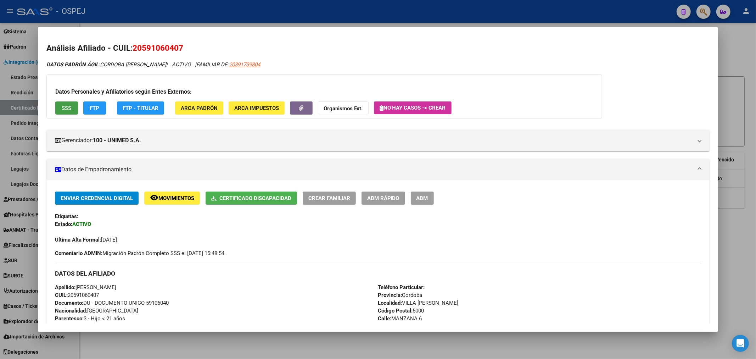
click at [65, 111] on span "SSS" at bounding box center [67, 108] width 10 height 6
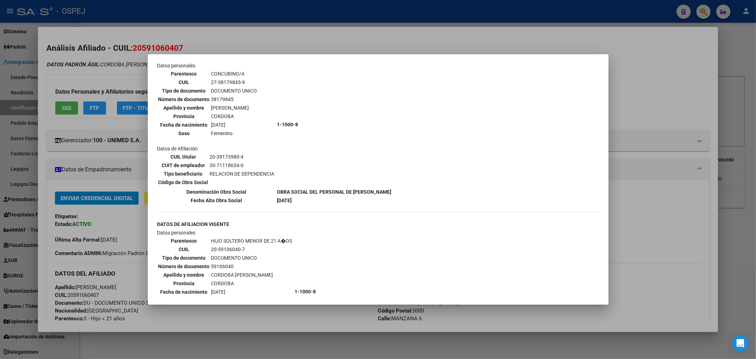
scroll to position [371, 0]
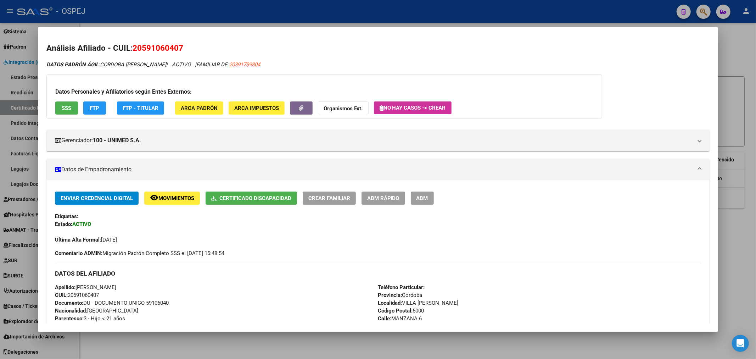
click at [312, 20] on div at bounding box center [378, 179] width 756 height 359
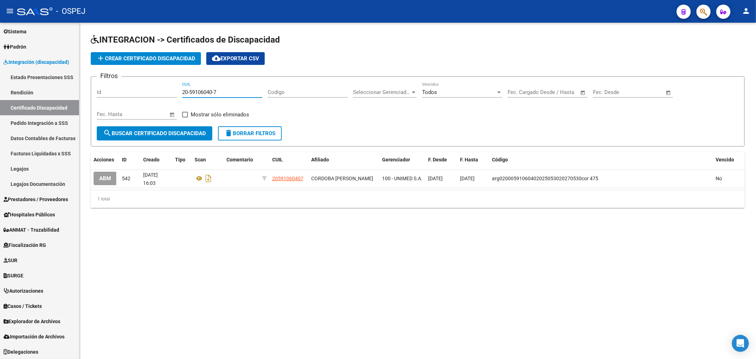
drag, startPoint x: 224, startPoint y: 93, endPoint x: 68, endPoint y: 87, distance: 155.7
click at [69, 87] on mat-sidenav-container "Firma Express Inicio Instructivos Contacto OS Reportes Tablero de Control Ingre…" at bounding box center [378, 191] width 756 height 336
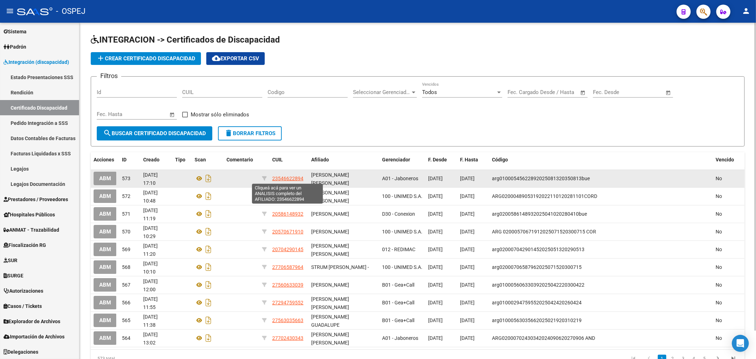
click at [294, 178] on span "23546622894" at bounding box center [287, 178] width 31 height 6
type textarea "23546622894"
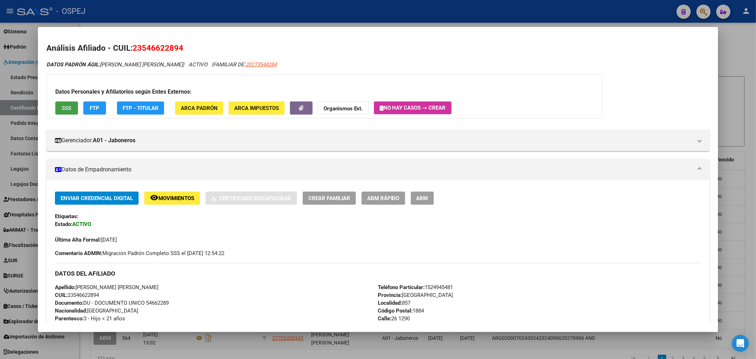
click at [75, 107] on button "SSS" at bounding box center [66, 107] width 23 height 13
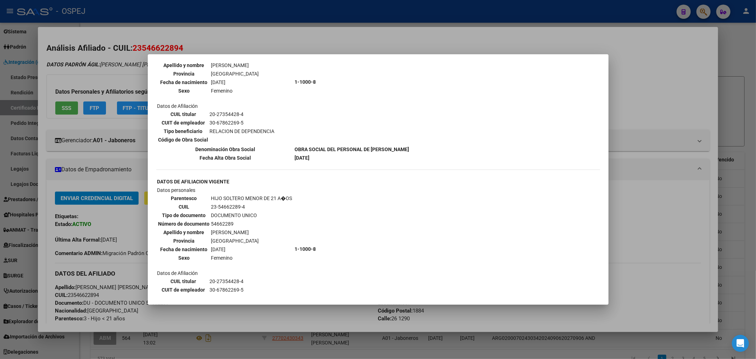
scroll to position [677, 0]
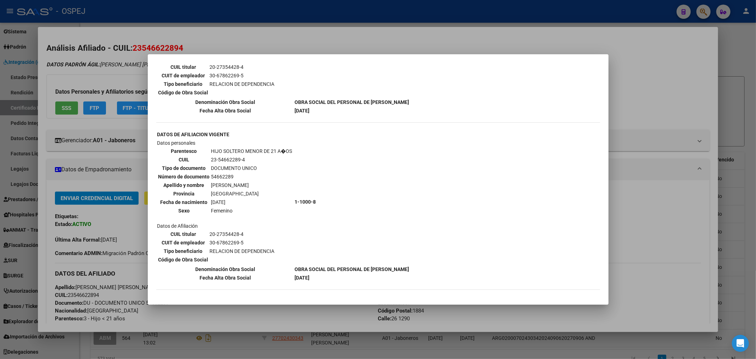
drag, startPoint x: 89, startPoint y: 168, endPoint x: 5, endPoint y: 167, distance: 84.4
click at [80, 170] on div at bounding box center [378, 179] width 756 height 359
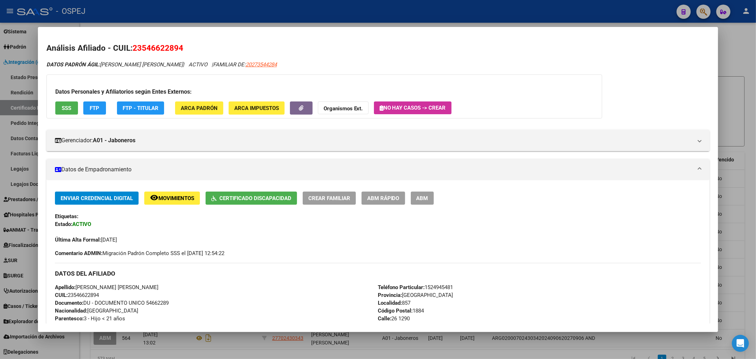
click at [5, 167] on div at bounding box center [378, 179] width 756 height 359
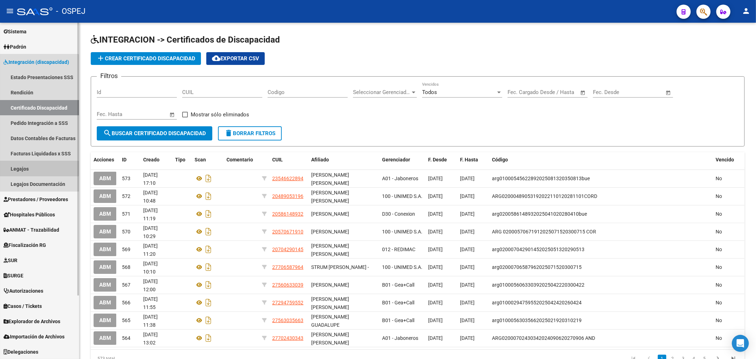
click at [5, 167] on link "Legajos" at bounding box center [39, 168] width 79 height 15
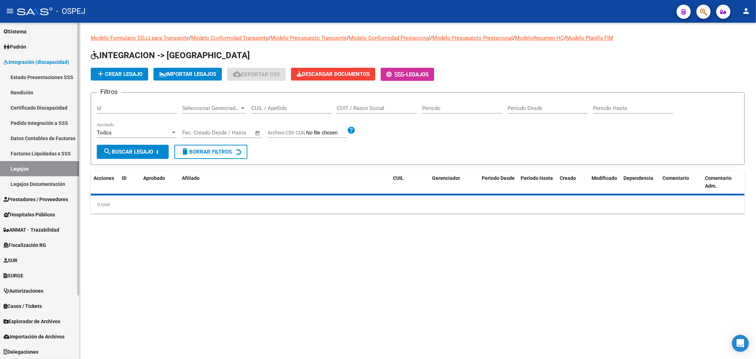
click at [55, 319] on span "Explorador de Archivos" at bounding box center [32, 321] width 57 height 8
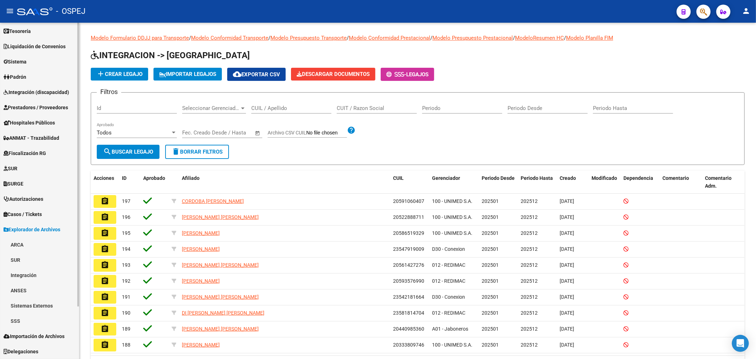
scroll to position [47, 0]
click at [34, 324] on link "SSS" at bounding box center [39, 320] width 79 height 15
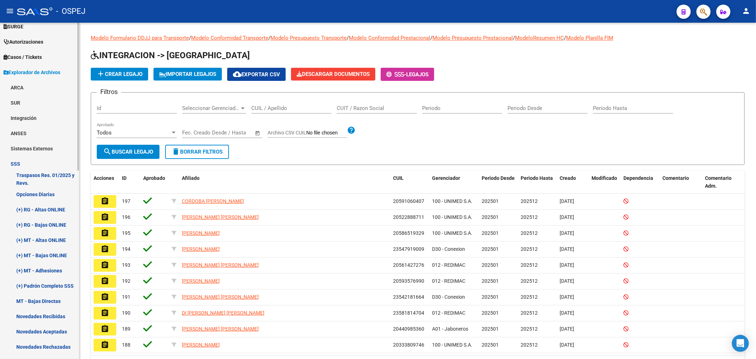
scroll to position [245, 0]
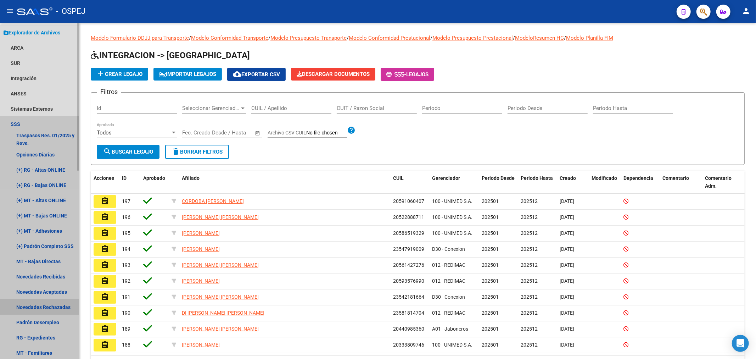
click at [52, 309] on link "Novedades Rechazadas" at bounding box center [39, 306] width 79 height 15
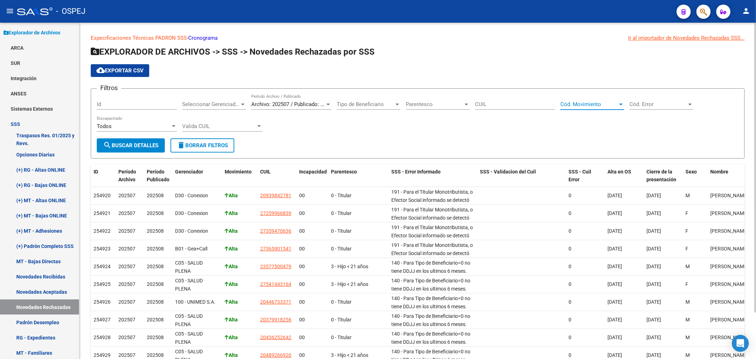
click at [598, 107] on span "Cód. Movimiento" at bounding box center [588, 104] width 57 height 6
drag, startPoint x: 669, startPoint y: 95, endPoint x: 662, endPoint y: 108, distance: 14.6
click at [669, 96] on div at bounding box center [378, 179] width 756 height 359
click at [663, 104] on span "Cód. Error" at bounding box center [657, 104] width 57 height 6
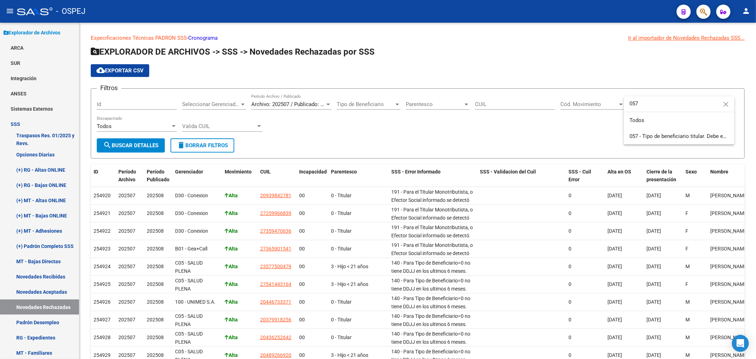
type input "057"
